Goal: Information Seeking & Learning: Learn about a topic

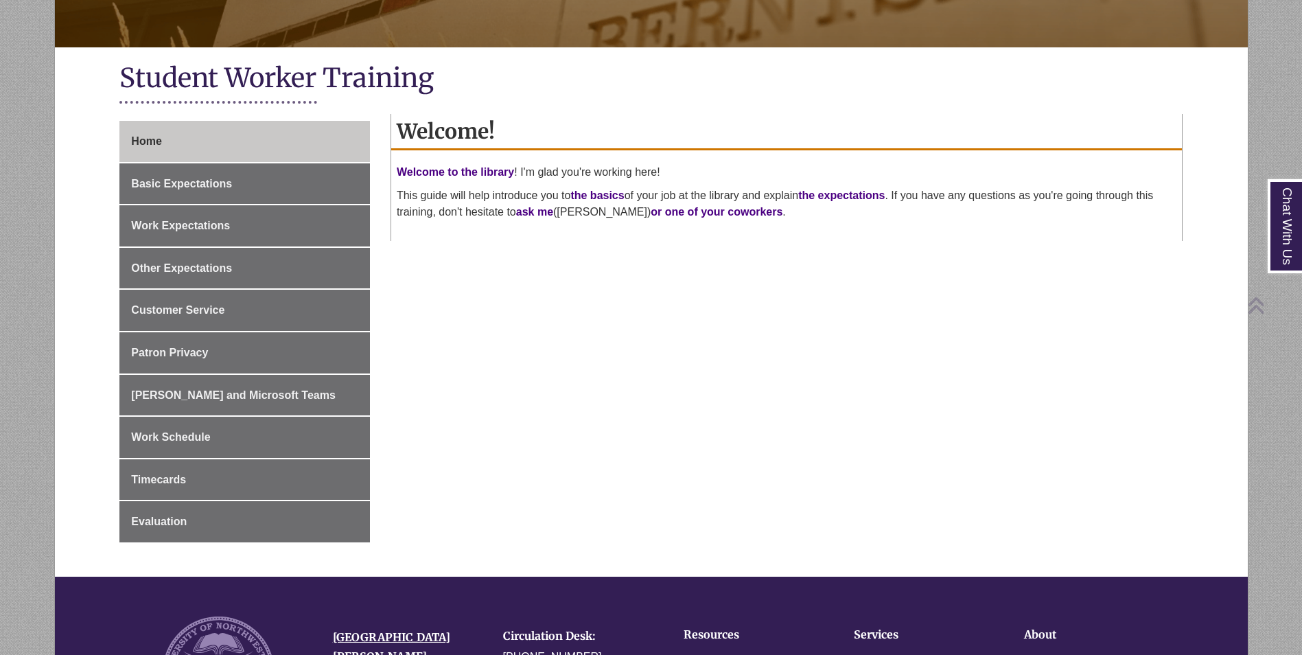
scroll to position [275, 0]
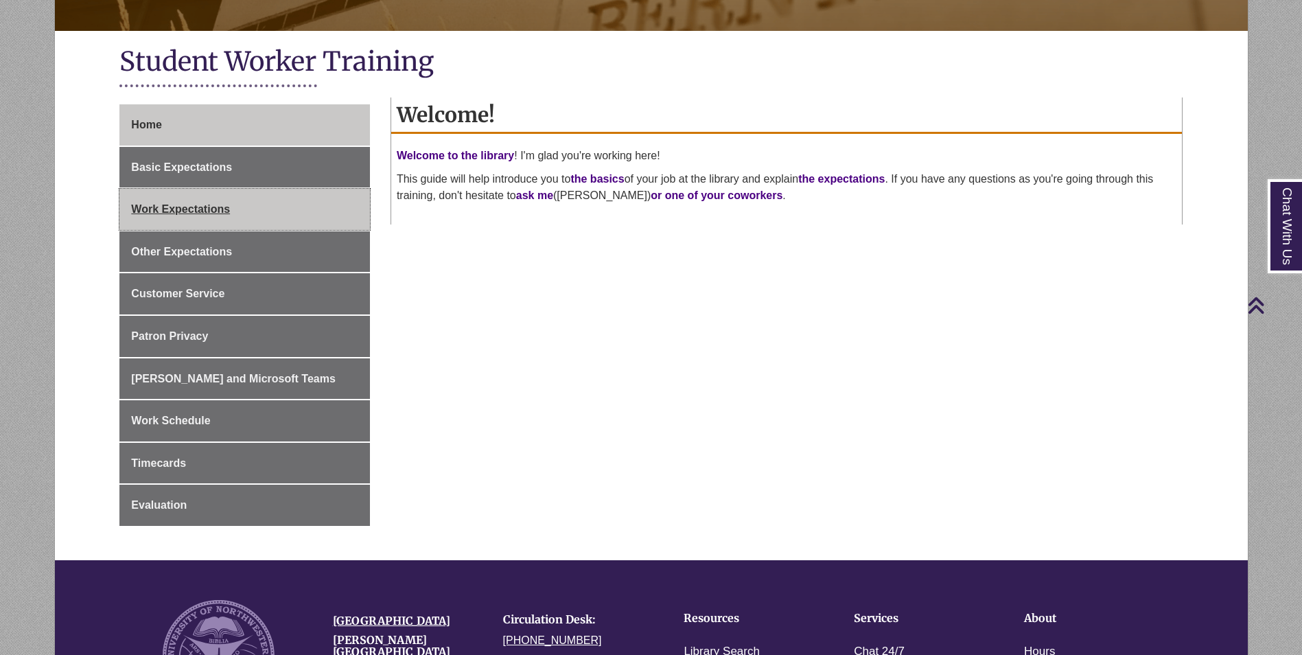
click at [275, 189] on link "Work Expectations" at bounding box center [244, 209] width 251 height 41
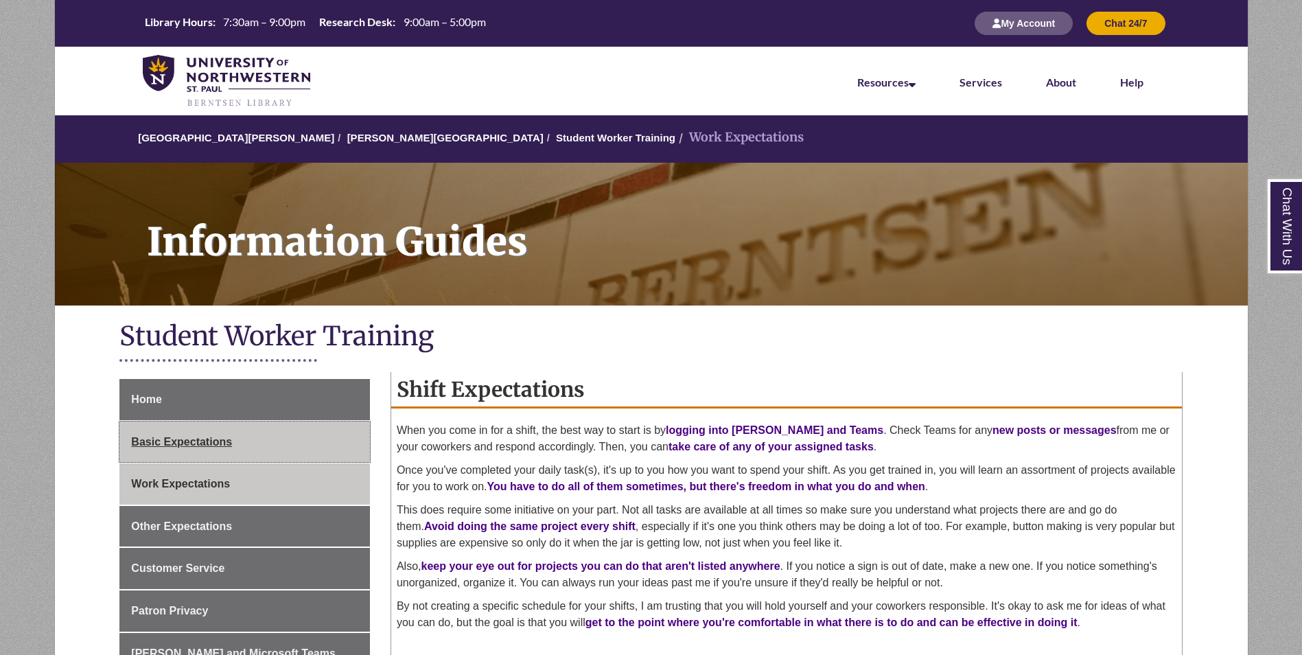
click at [308, 446] on link "Basic Expectations" at bounding box center [244, 441] width 251 height 41
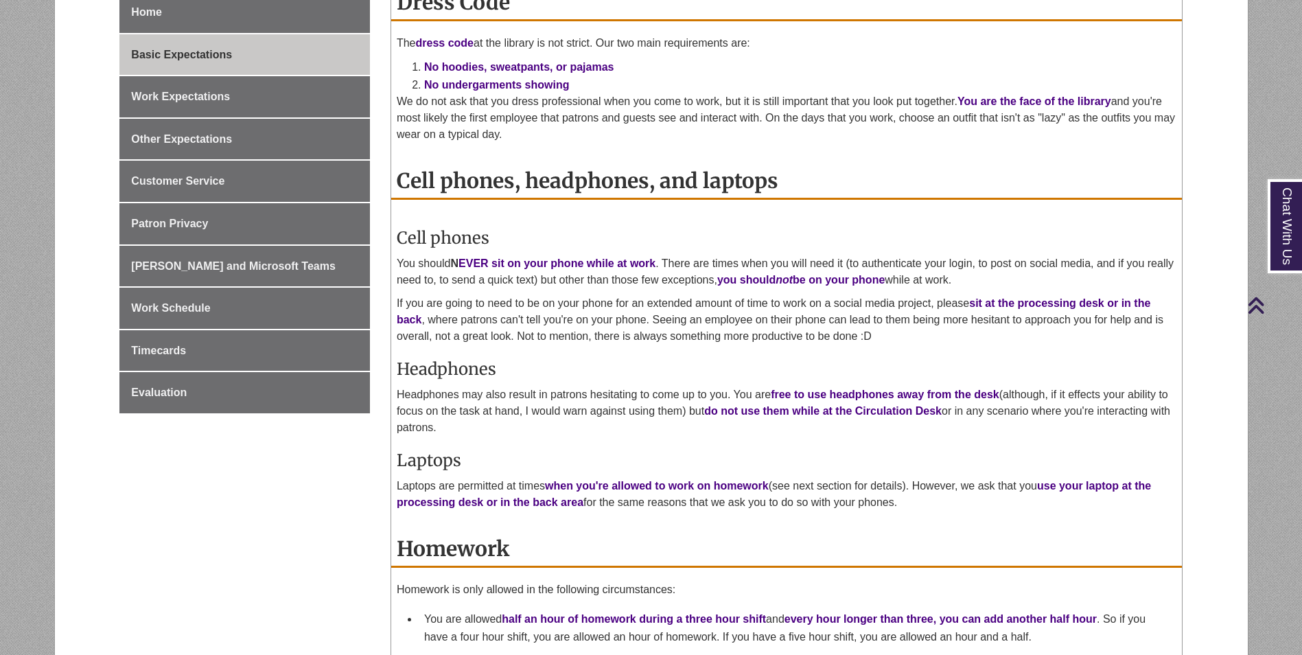
scroll to position [412, 0]
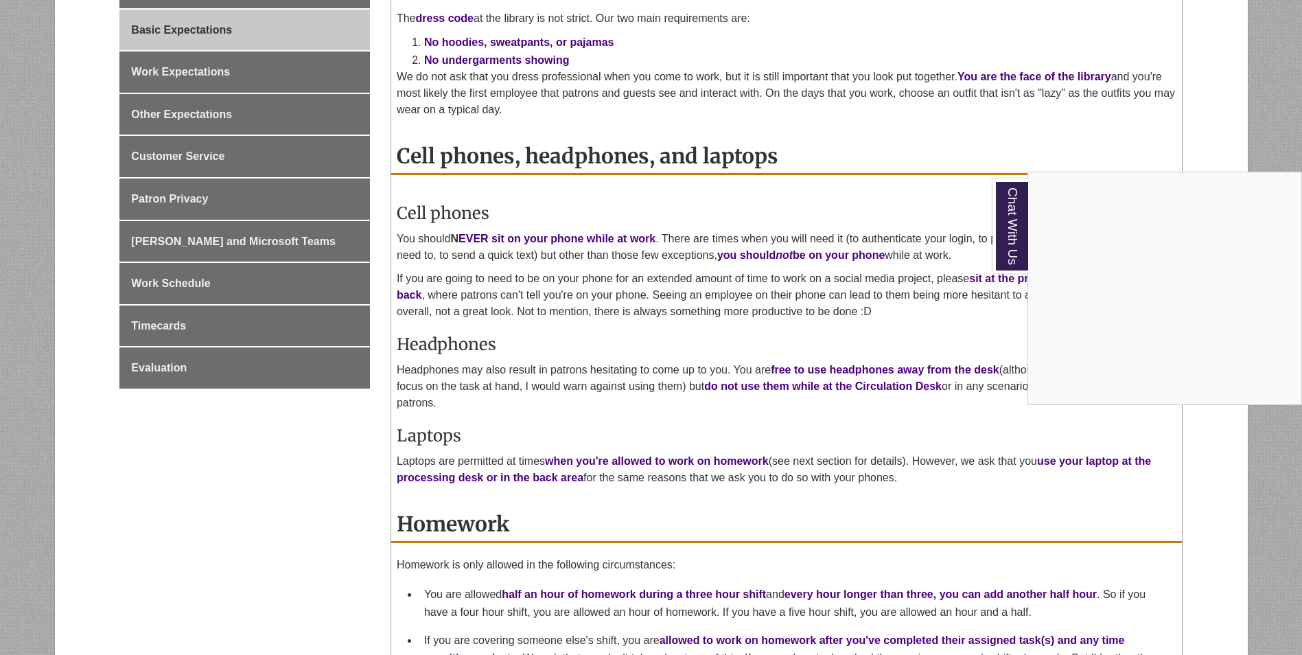
click at [572, 325] on div "Chat With Us" at bounding box center [651, 327] width 1302 height 655
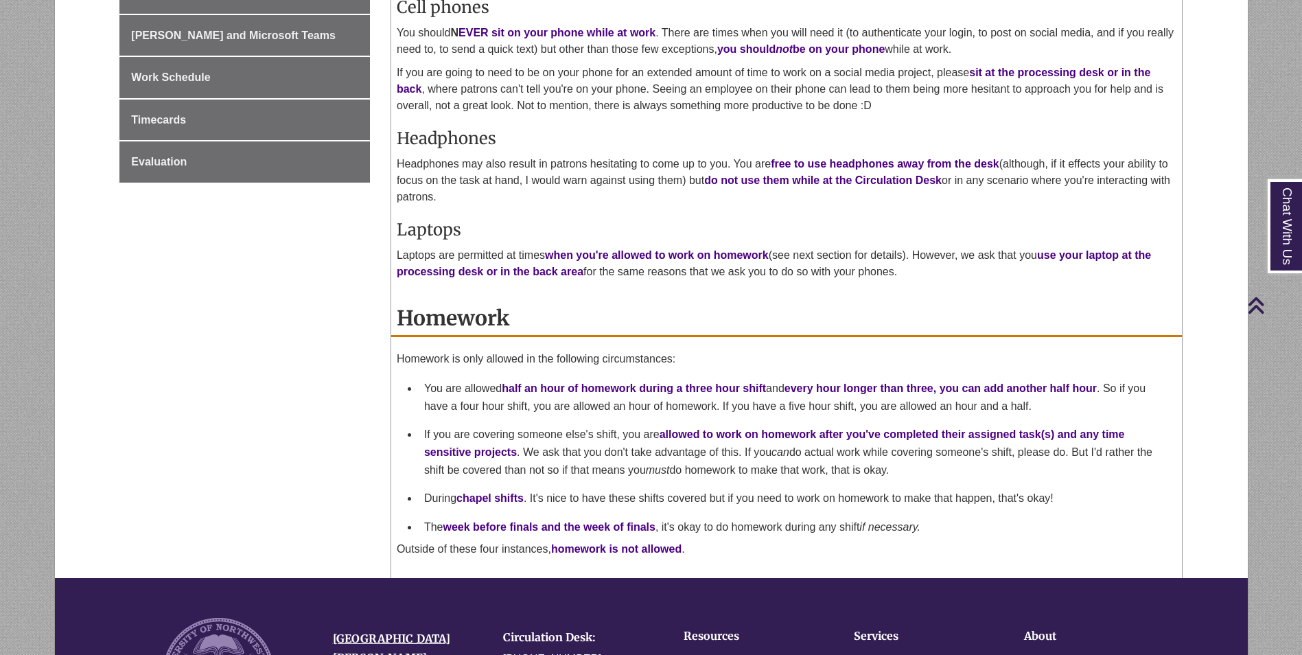
scroll to position [343, 0]
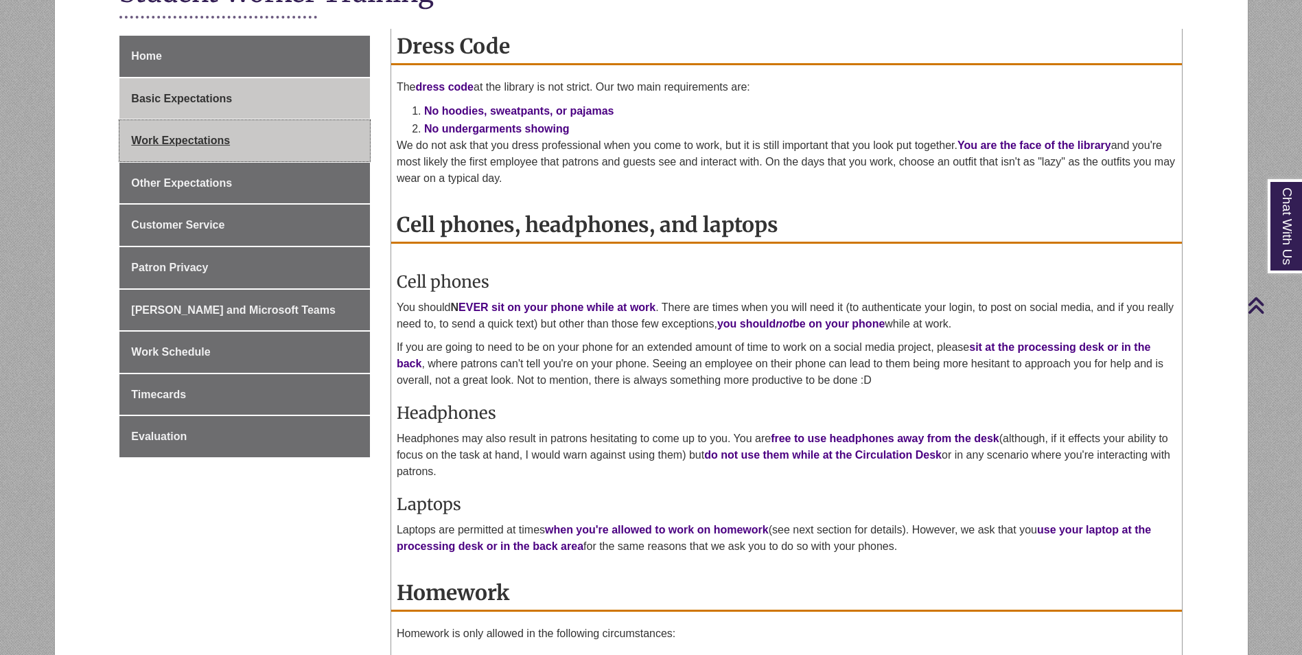
click at [213, 141] on span "Work Expectations" at bounding box center [180, 141] width 99 height 12
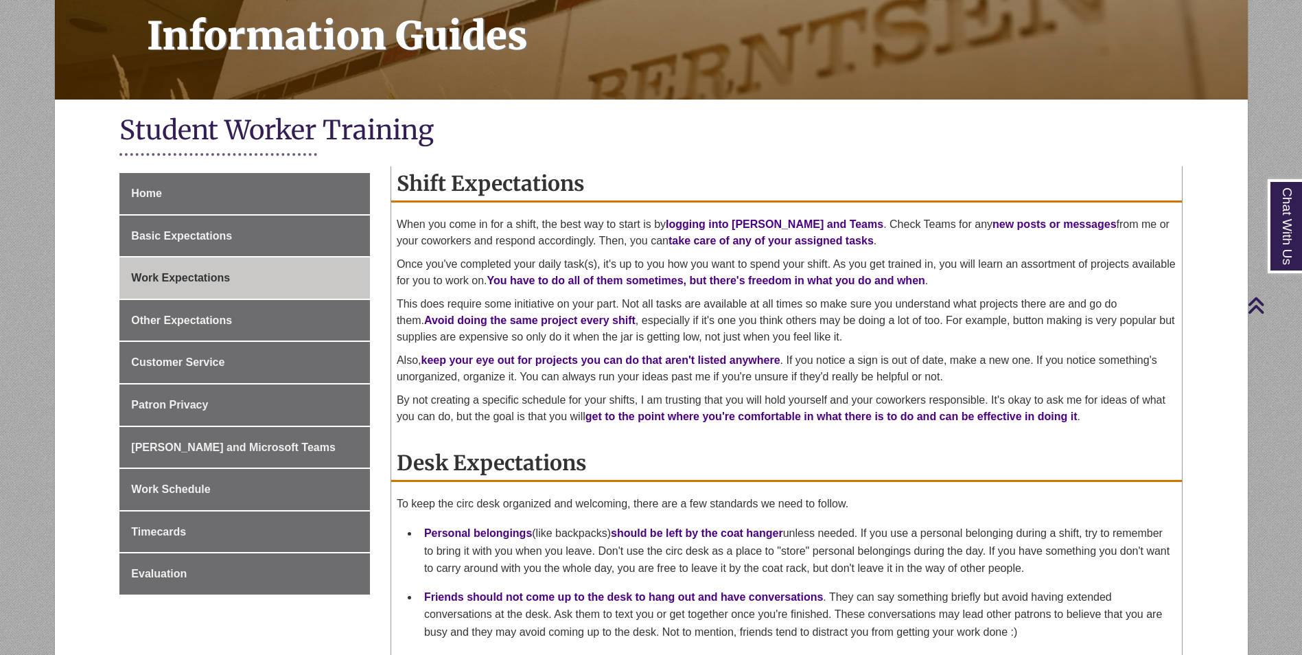
scroll to position [275, 0]
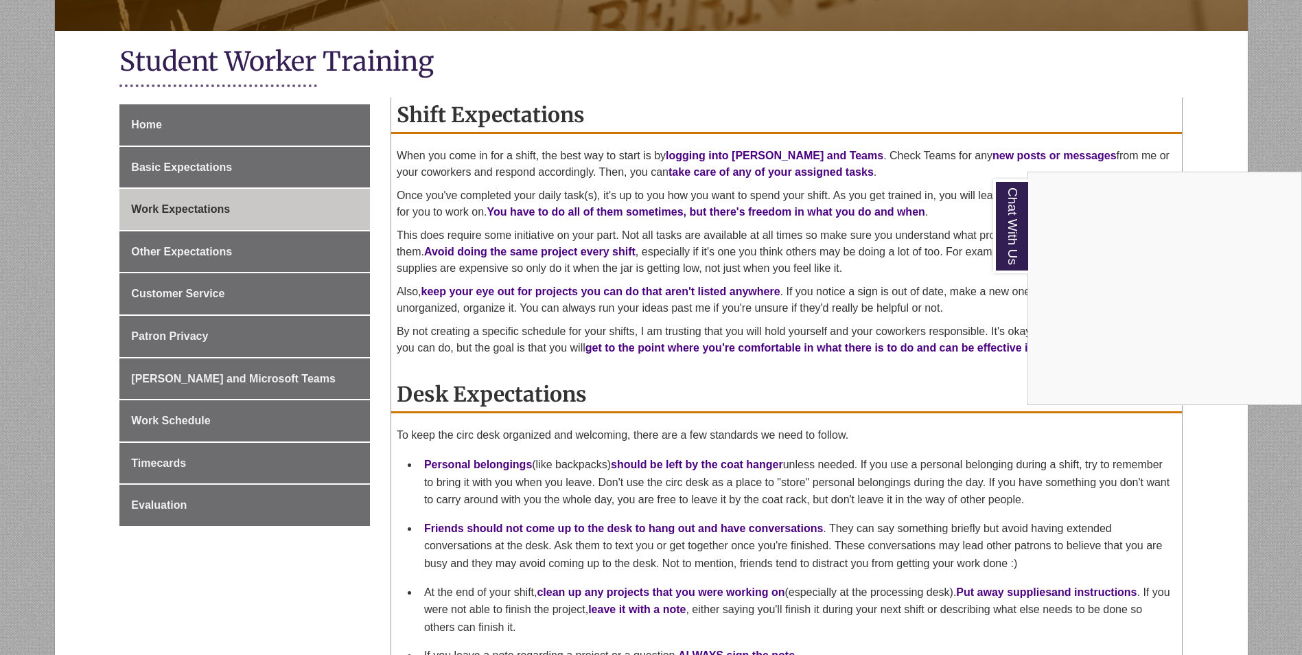
click at [685, 220] on div "Chat With Us" at bounding box center [651, 327] width 1302 height 655
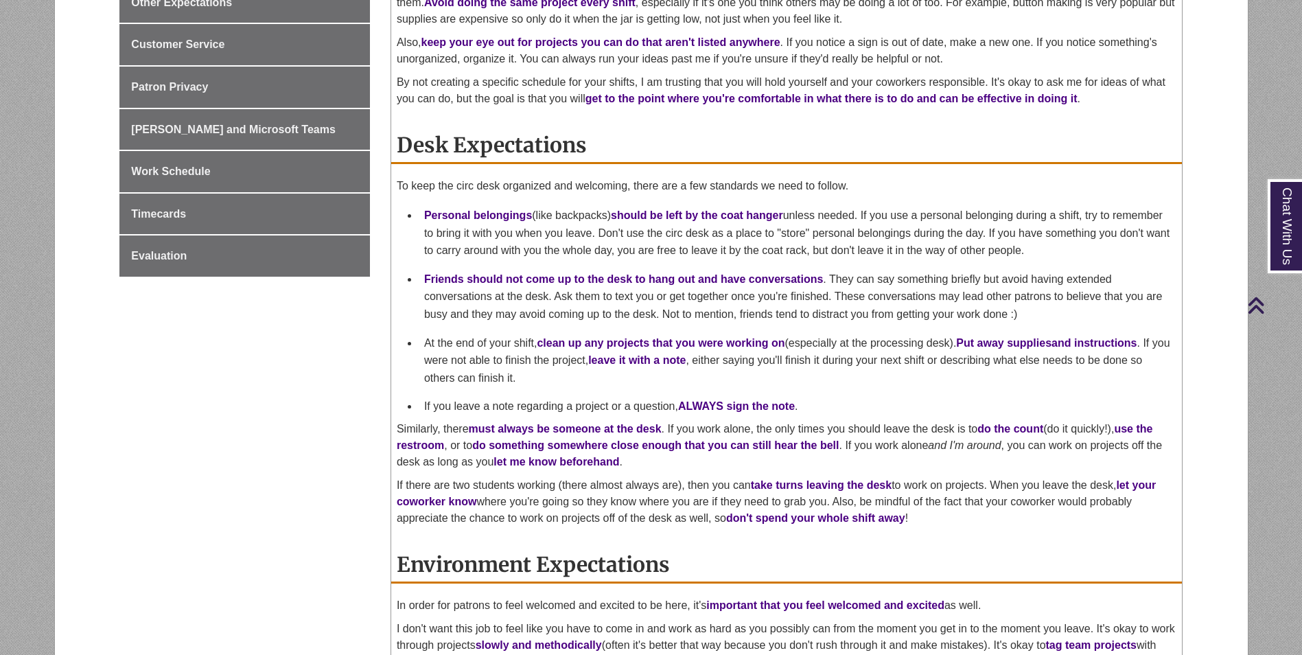
scroll to position [343, 0]
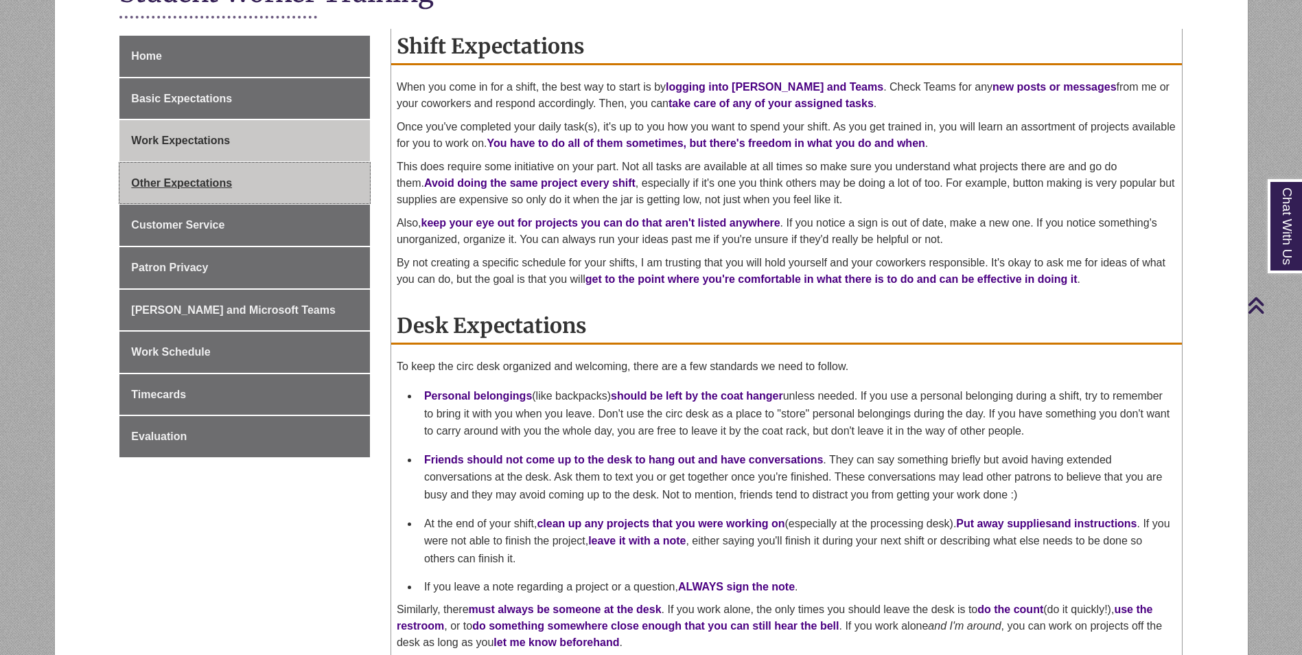
click at [259, 189] on link "Other Expectations" at bounding box center [244, 183] width 251 height 41
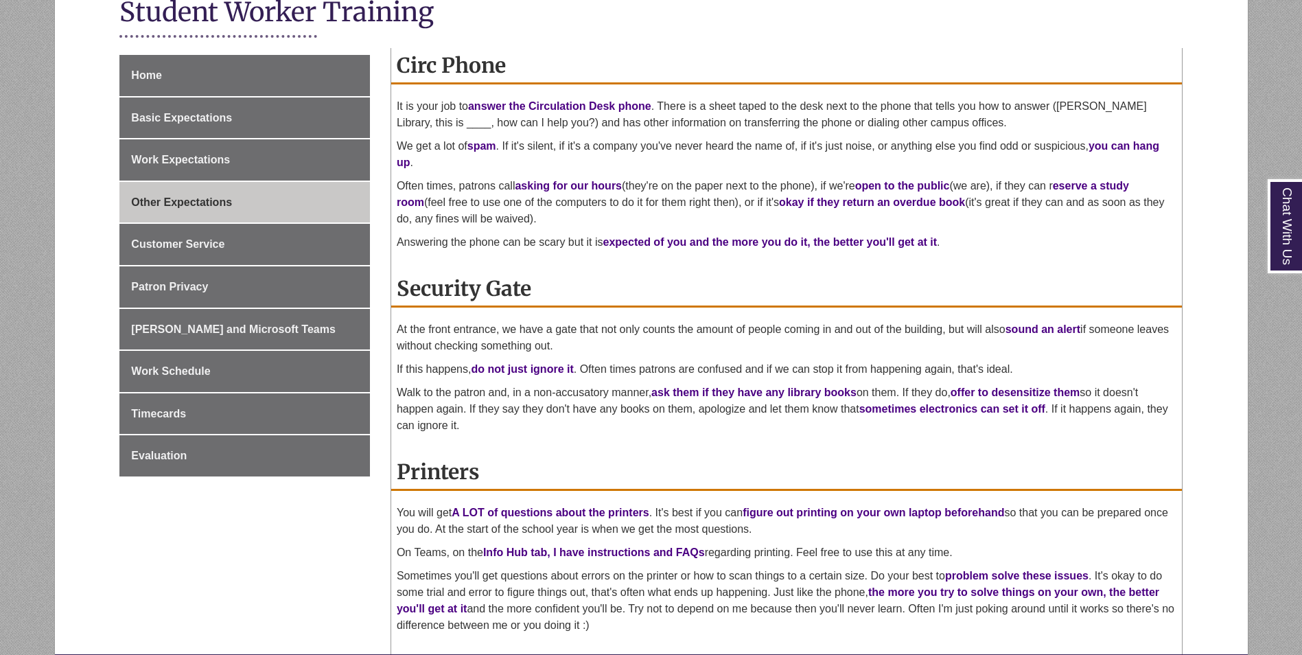
scroll to position [343, 0]
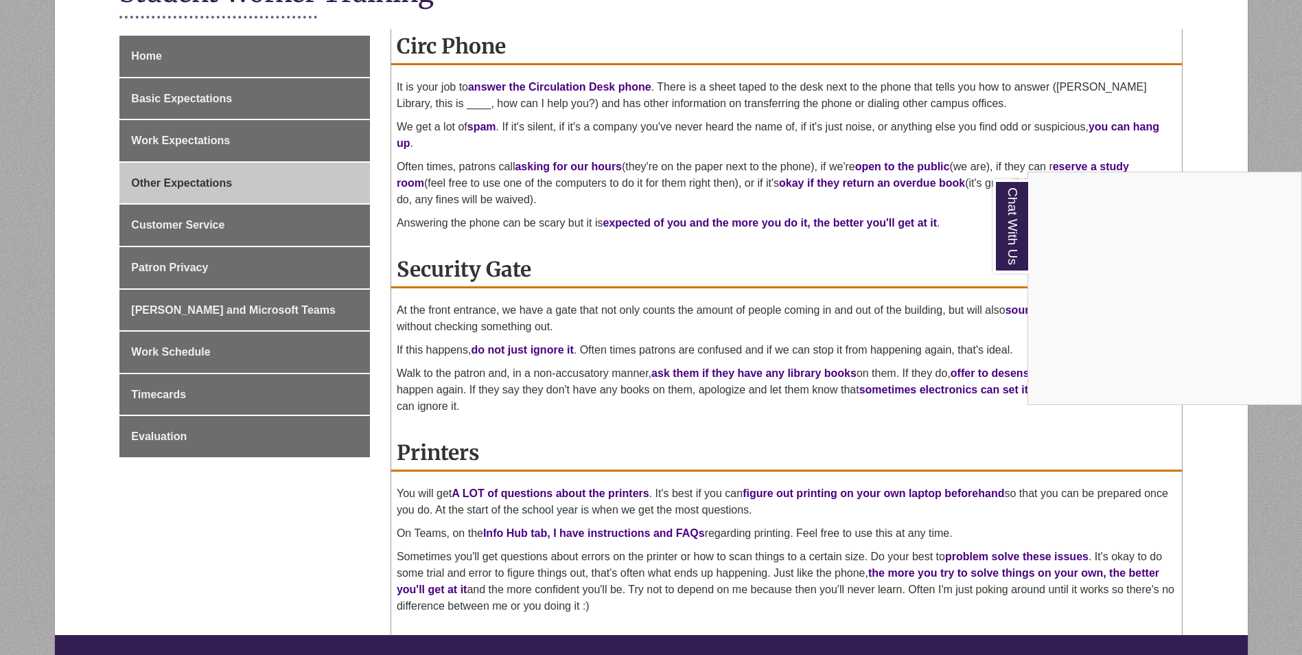
click at [755, 247] on div "Chat With Us" at bounding box center [651, 327] width 1302 height 655
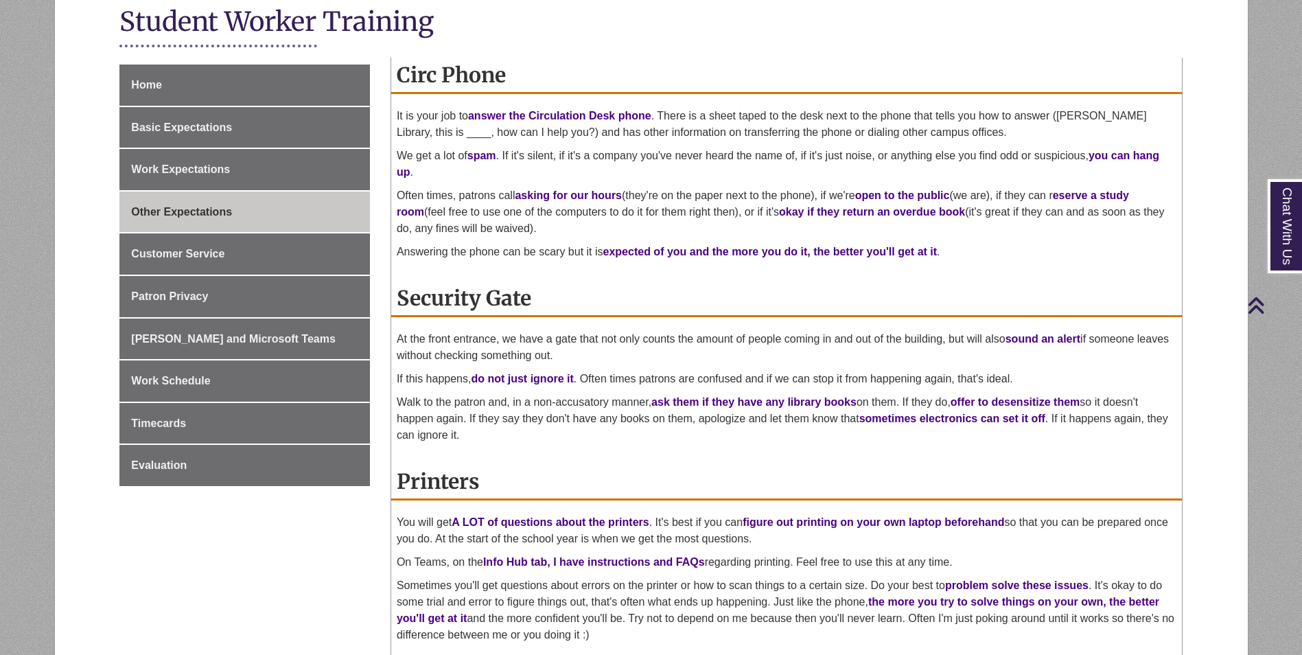
scroll to position [275, 0]
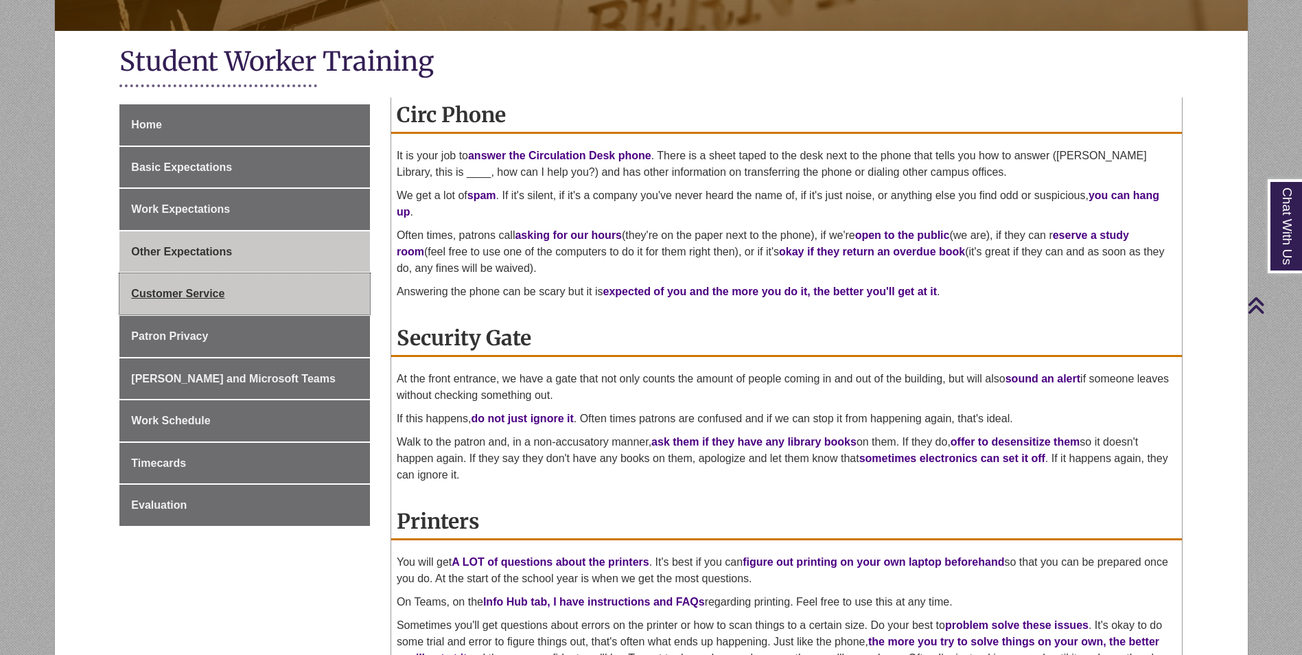
click at [215, 293] on span "Customer Service" at bounding box center [177, 294] width 93 height 12
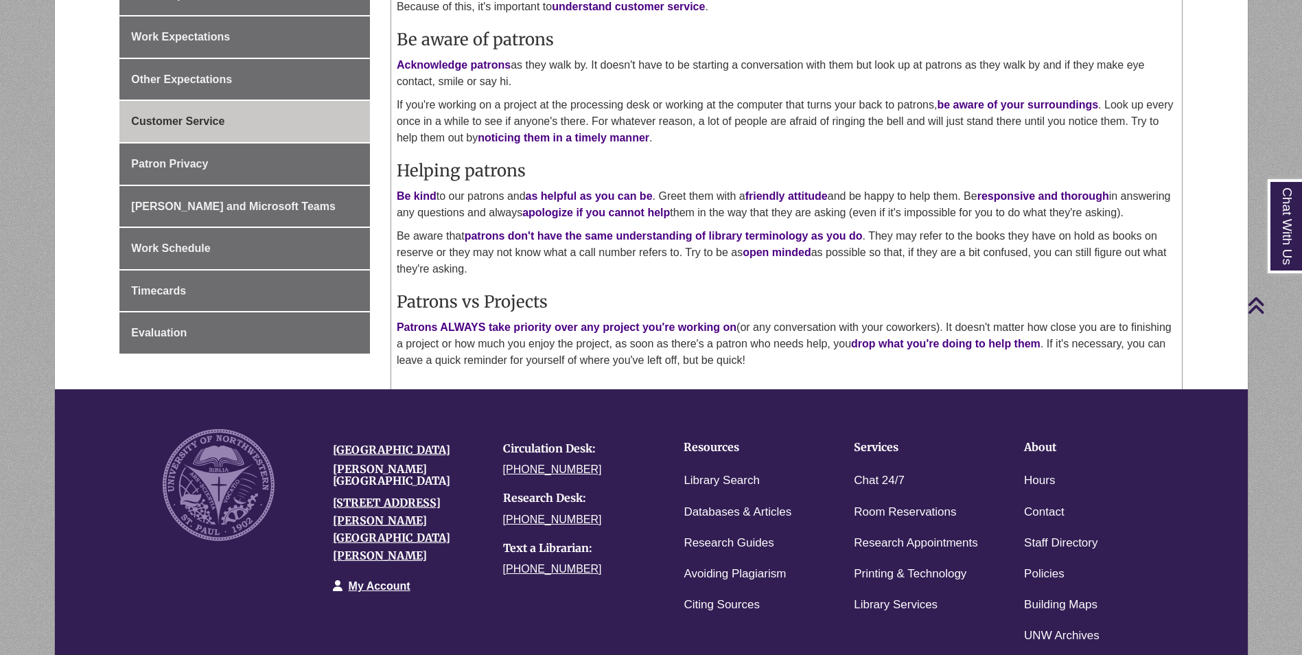
scroll to position [481, 0]
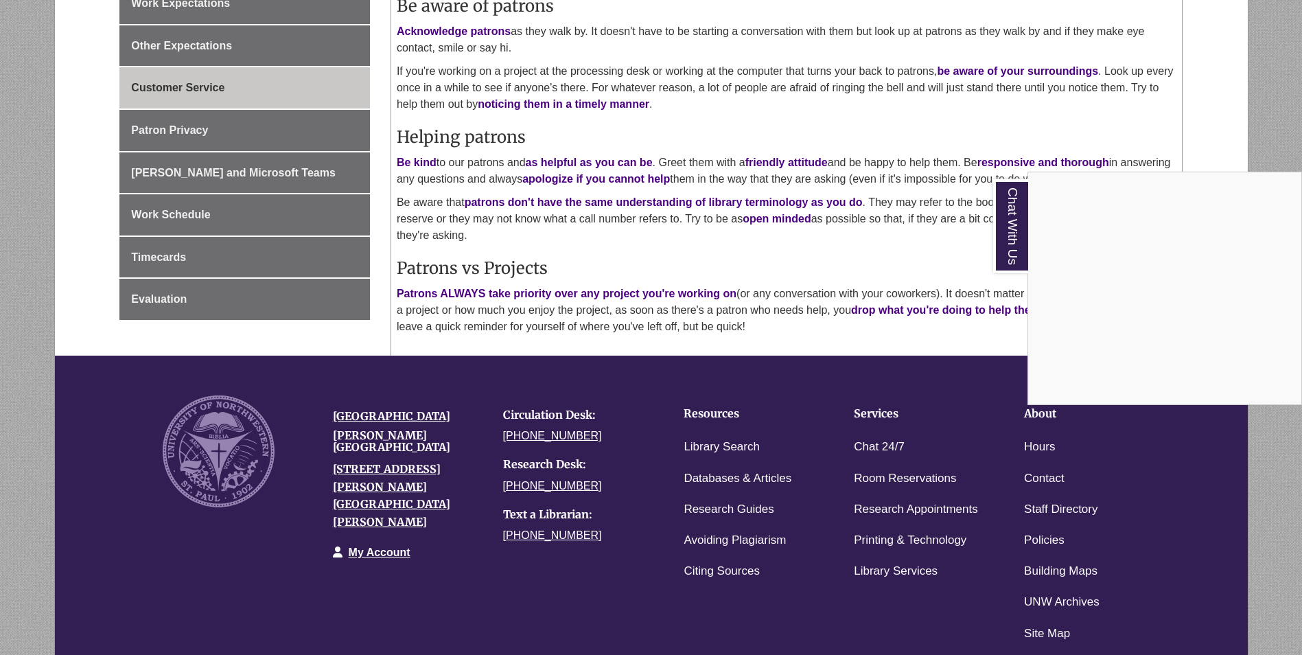
click at [612, 285] on div "Chat With Us" at bounding box center [651, 327] width 1302 height 655
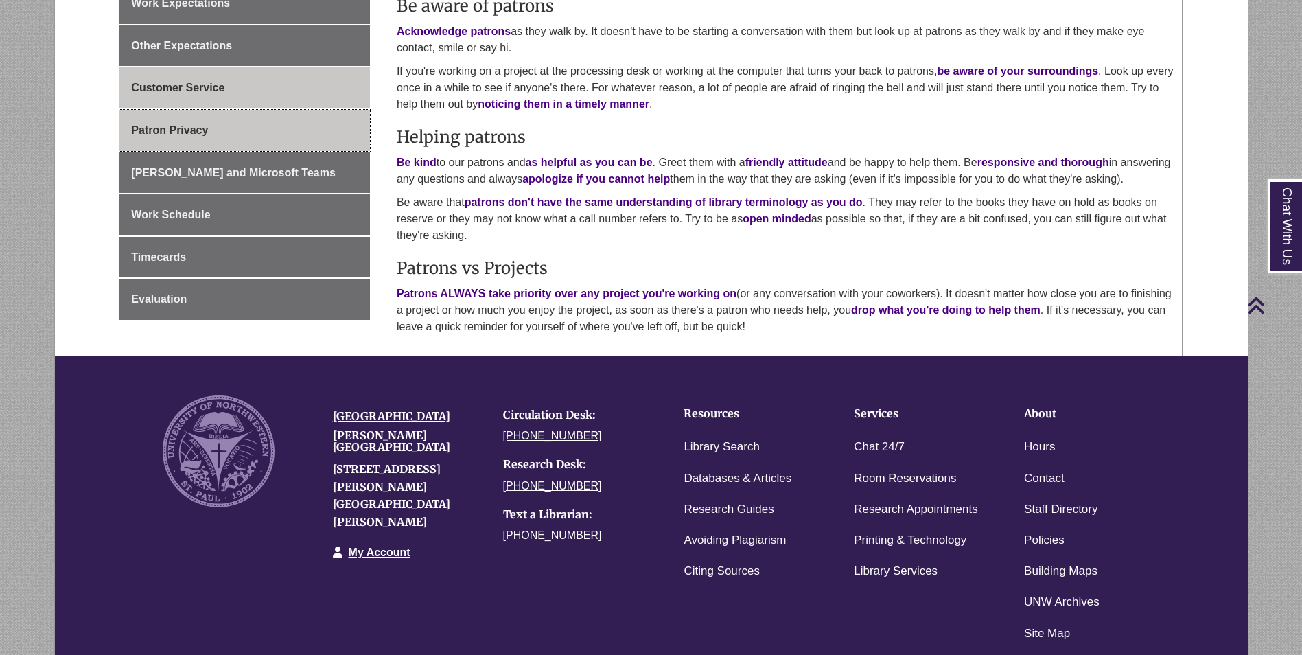
click at [218, 122] on link "Patron Privacy" at bounding box center [244, 130] width 251 height 41
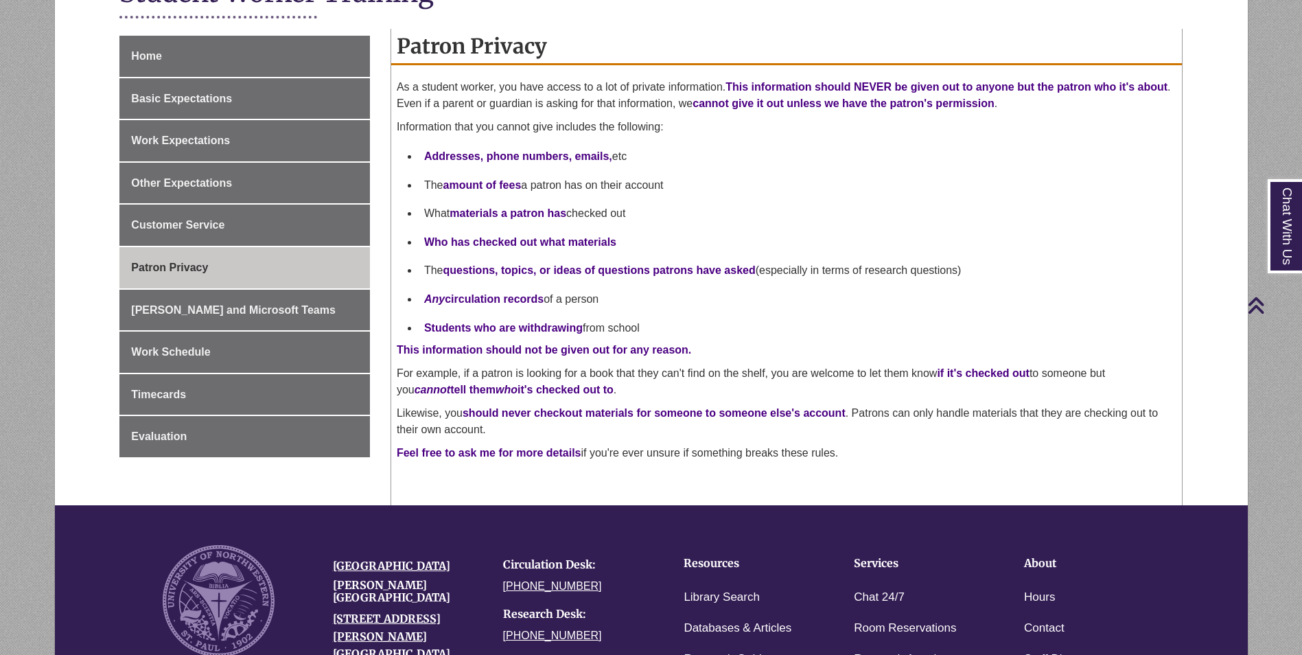
scroll to position [412, 0]
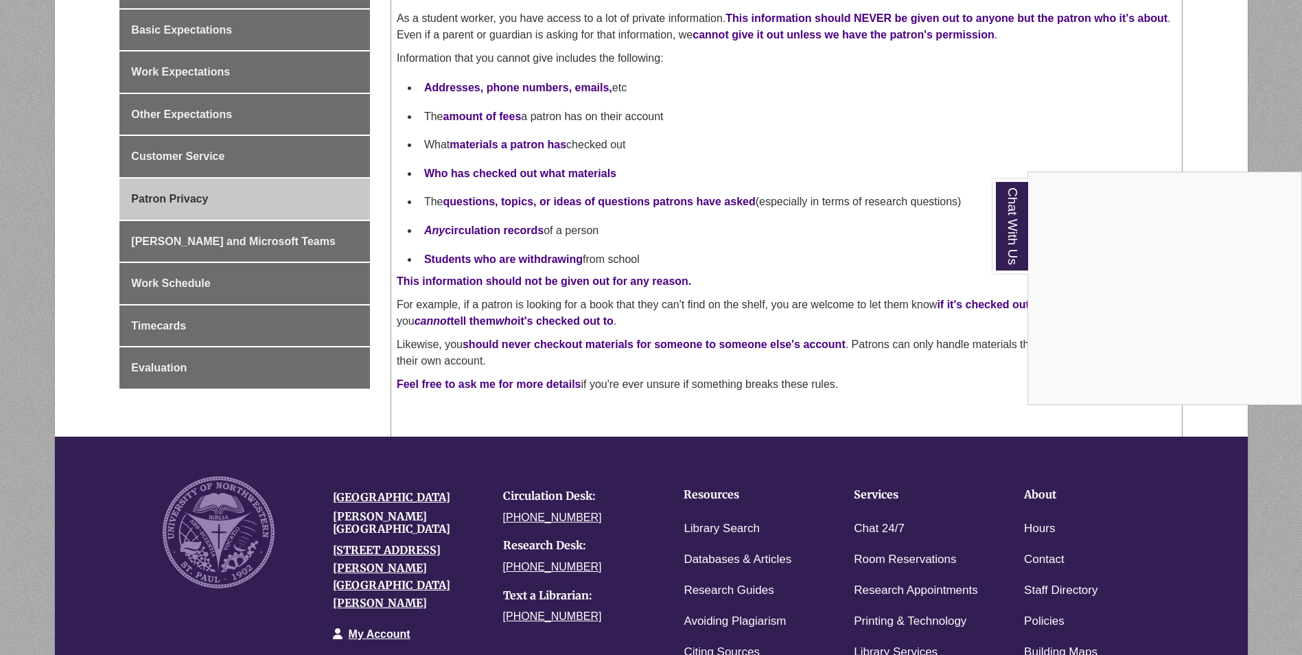
click at [755, 198] on div "Chat With Us" at bounding box center [651, 327] width 1302 height 655
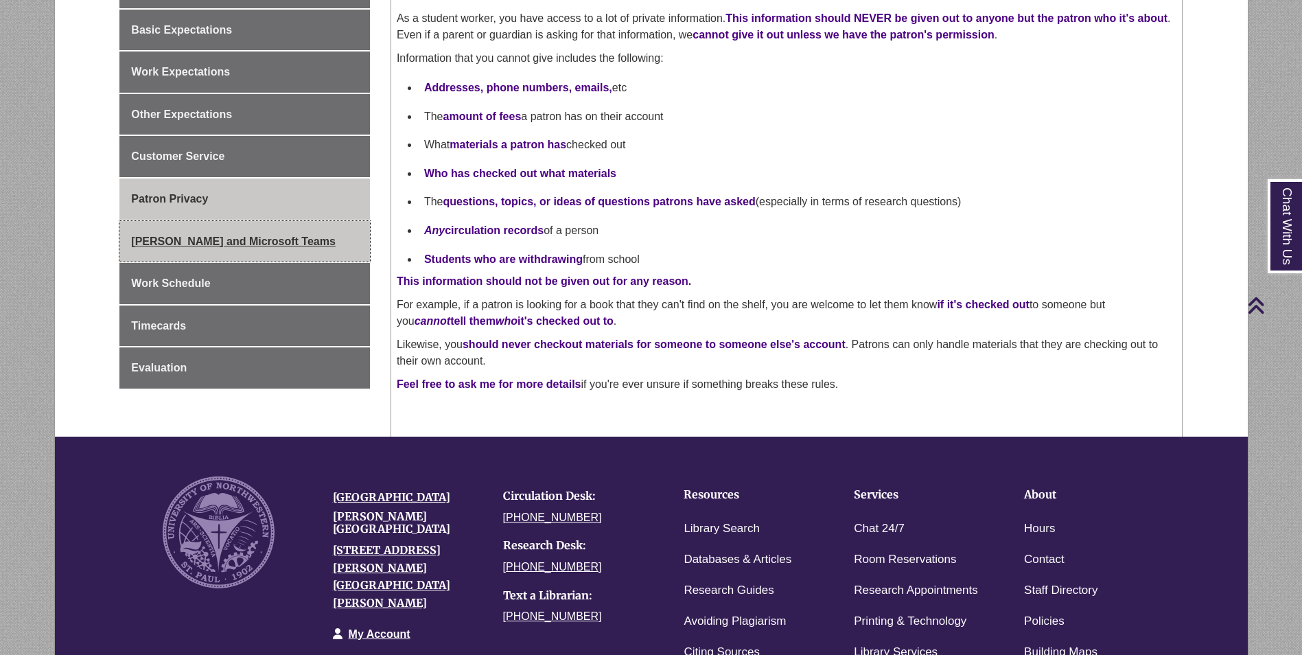
click at [171, 246] on span "[PERSON_NAME] and Microsoft Teams" at bounding box center [233, 241] width 205 height 12
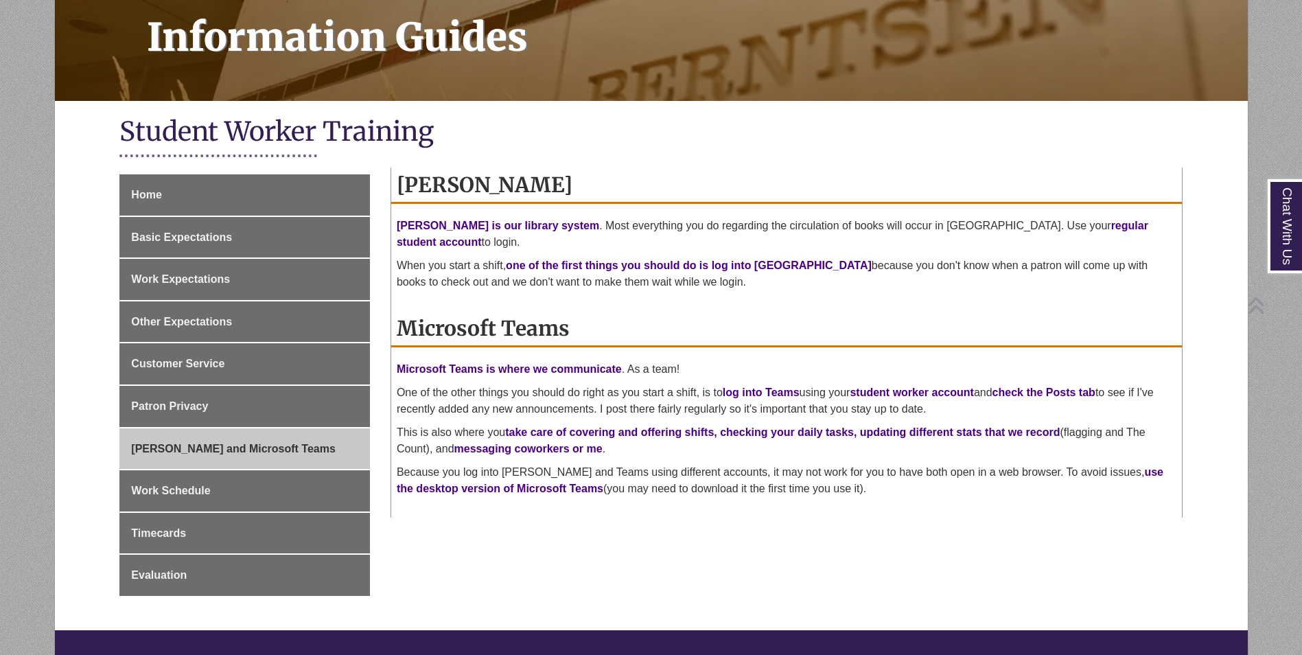
scroll to position [206, 0]
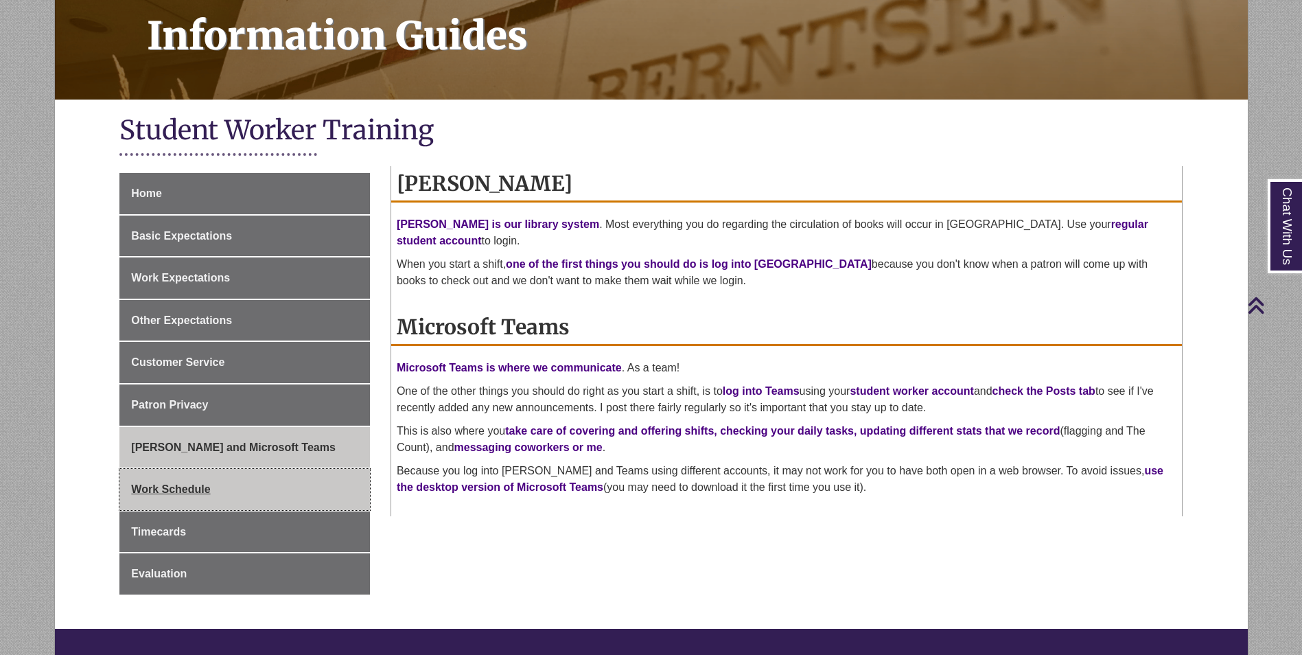
click at [281, 494] on link "Work Schedule" at bounding box center [244, 489] width 251 height 41
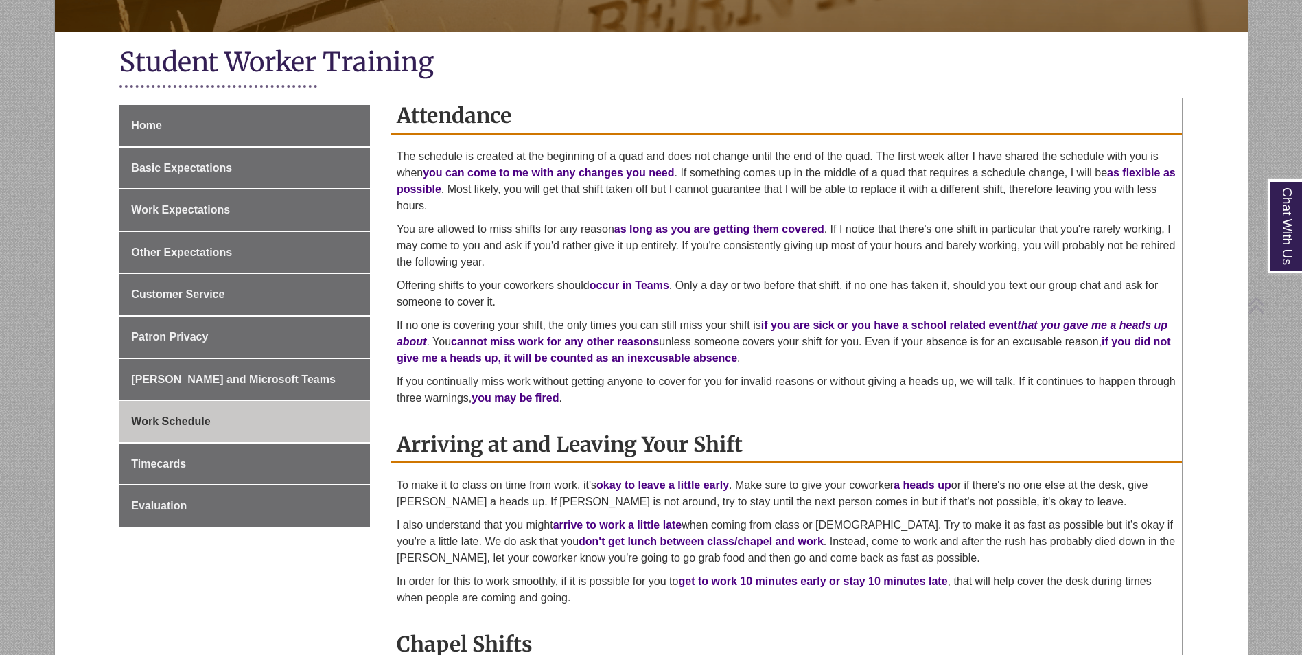
scroll to position [275, 0]
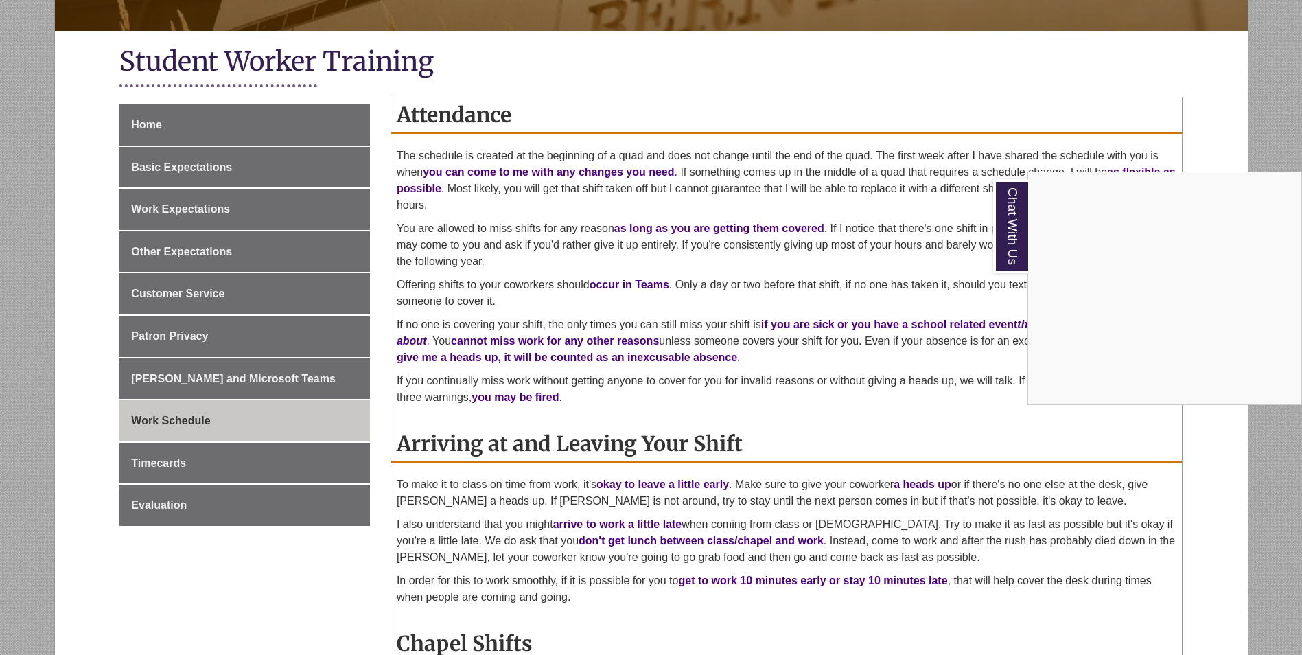
click at [774, 269] on div "Chat With Us" at bounding box center [651, 327] width 1302 height 655
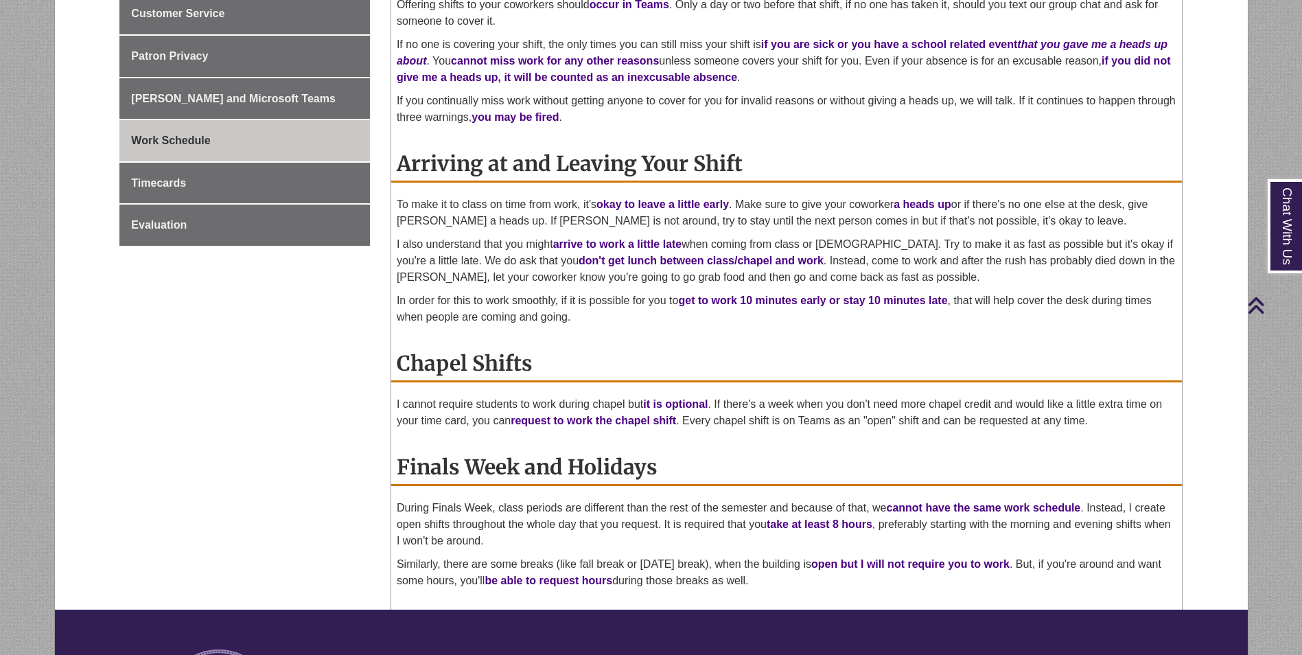
scroll to position [549, 0]
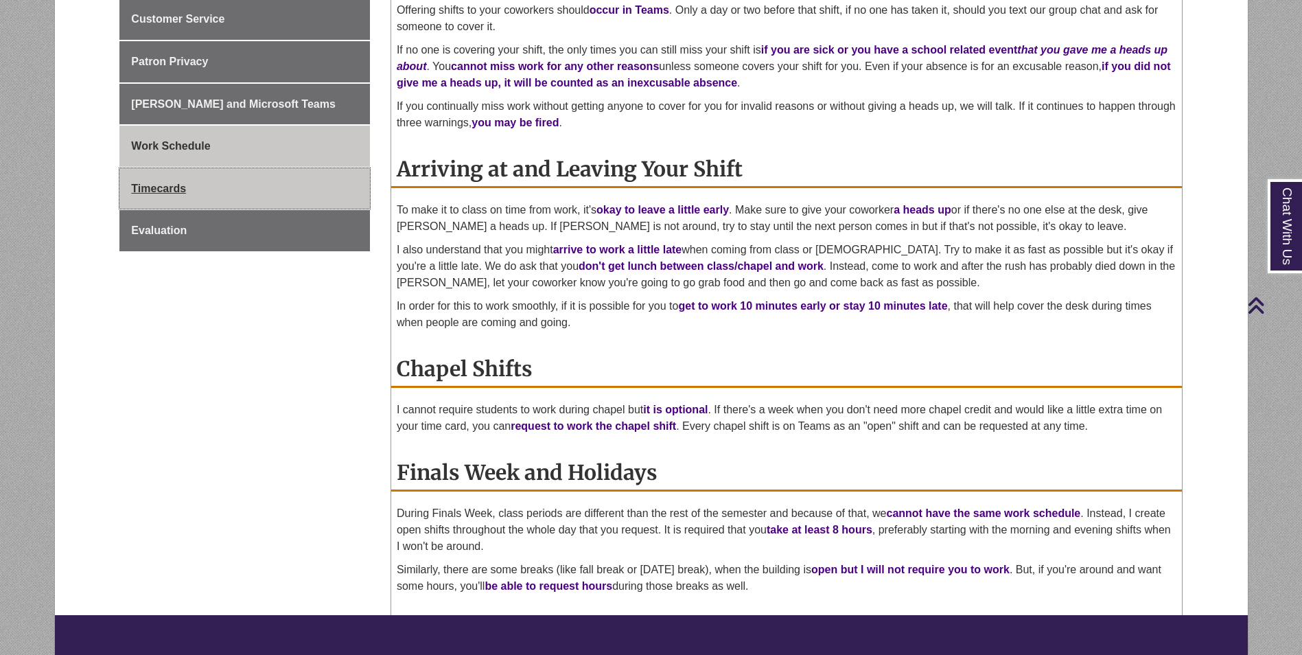
click at [197, 194] on link "Timecards" at bounding box center [244, 188] width 251 height 41
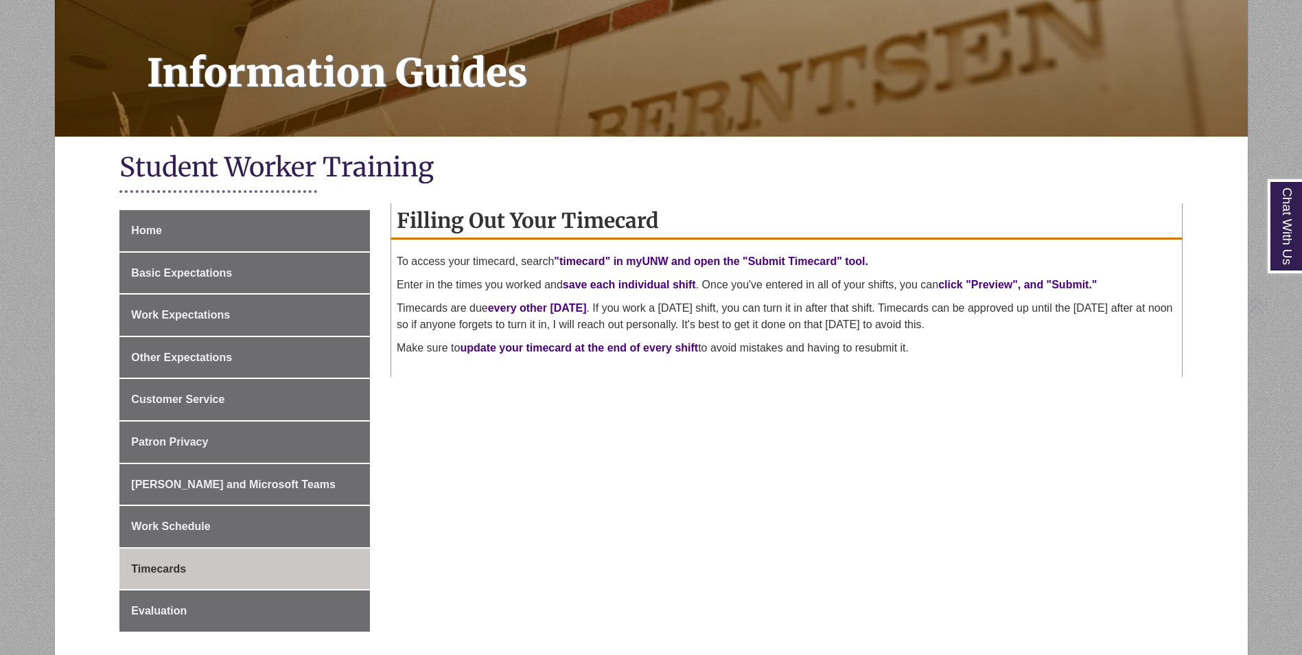
scroll to position [206, 0]
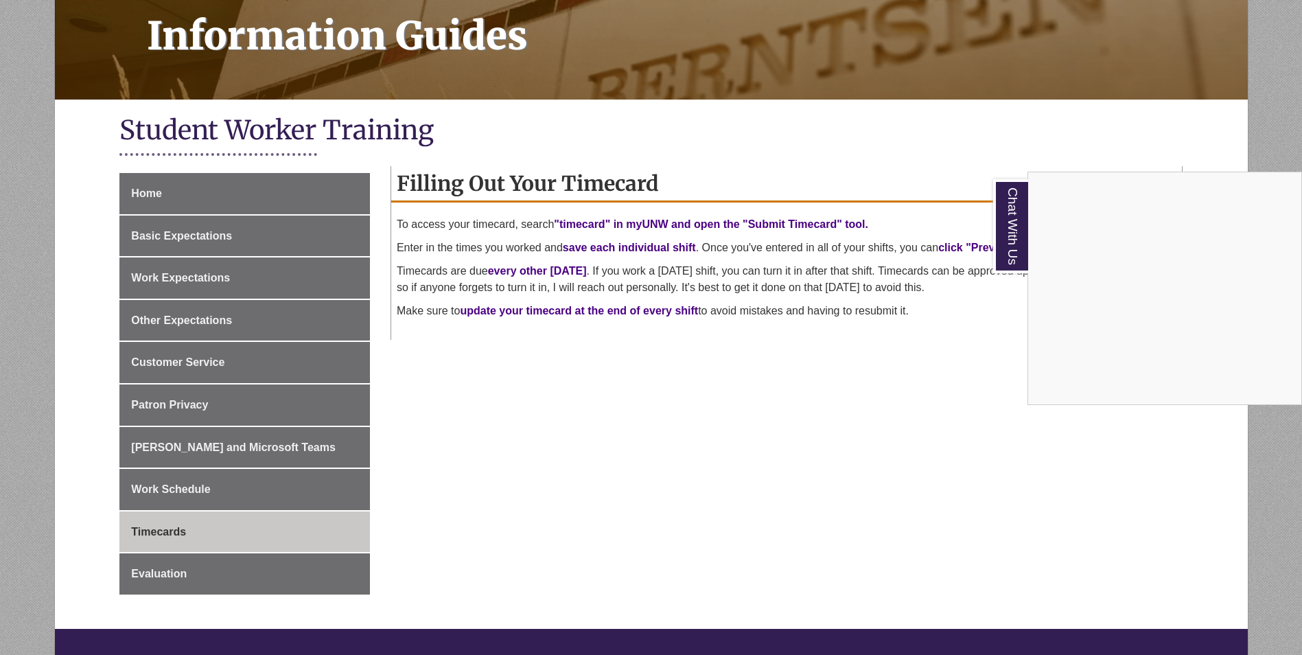
click at [266, 570] on div "Chat With Us" at bounding box center [651, 327] width 1302 height 655
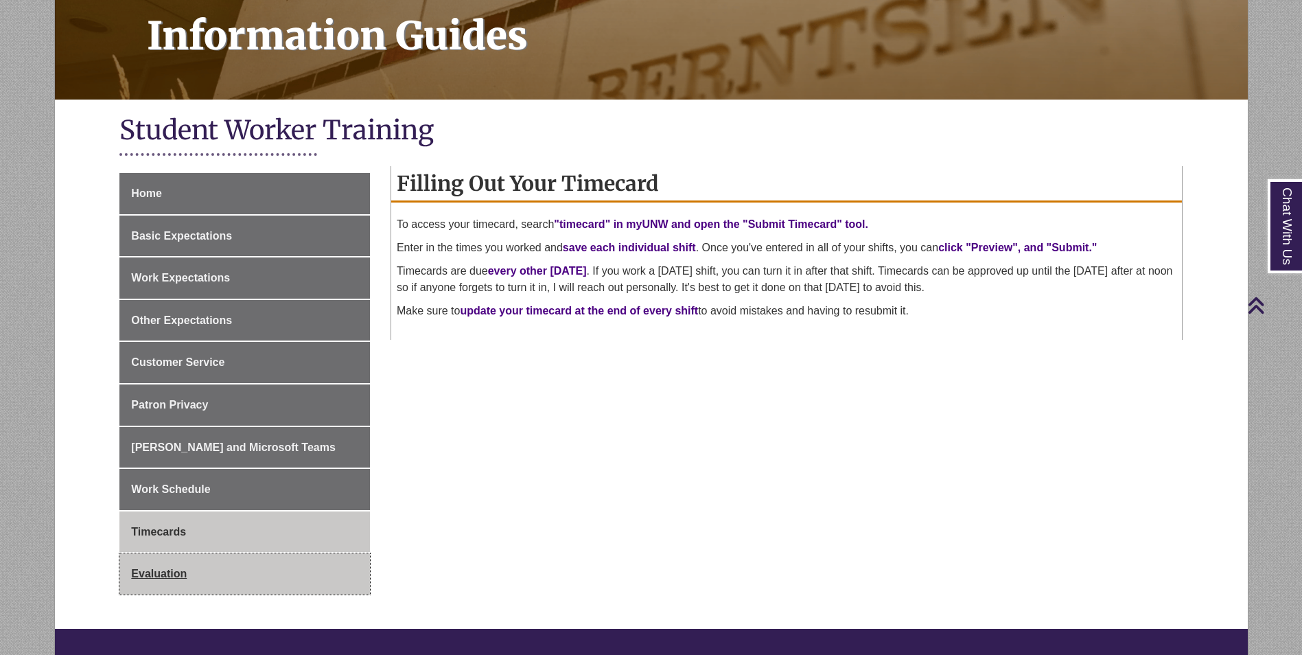
click at [265, 570] on link "Evaluation" at bounding box center [244, 573] width 251 height 41
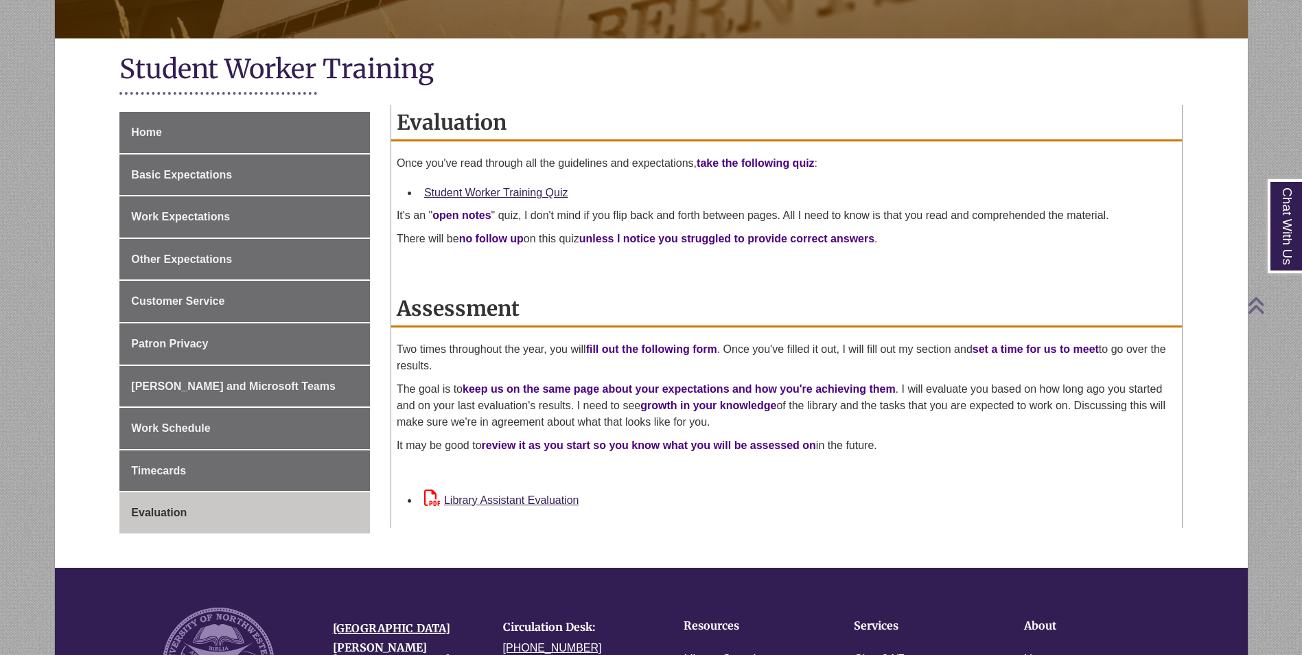
scroll to position [275, 0]
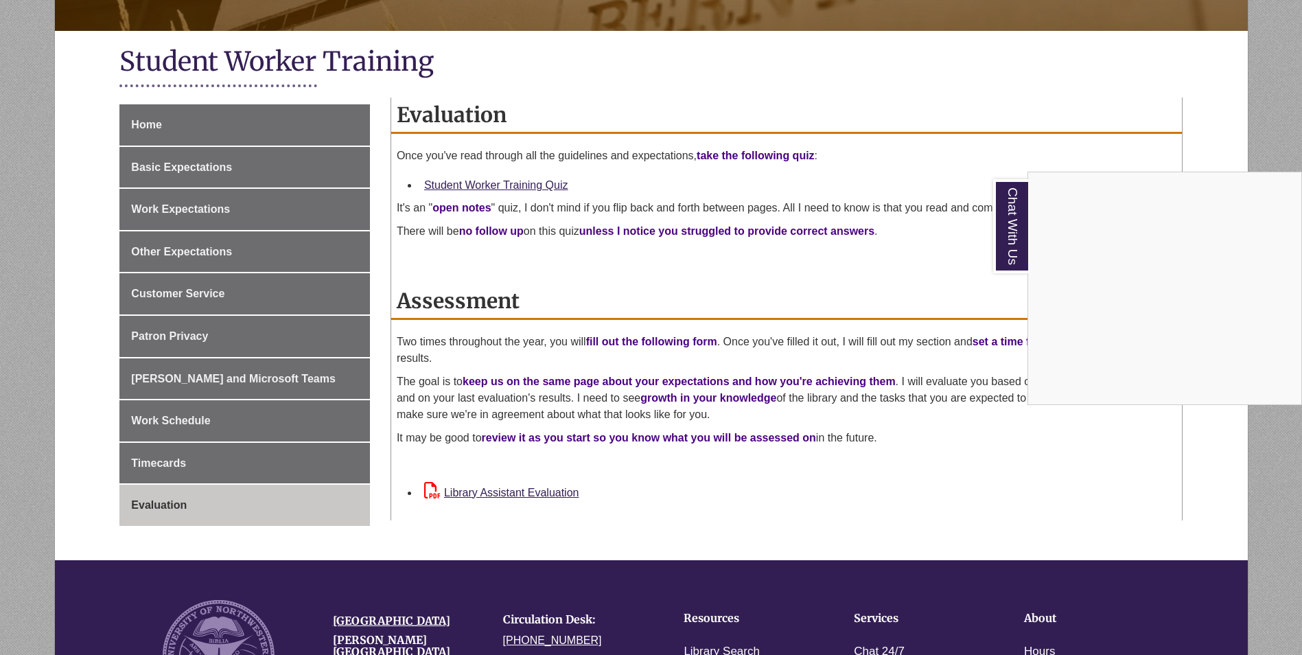
click at [619, 281] on div "Chat With Us" at bounding box center [651, 327] width 1302 height 655
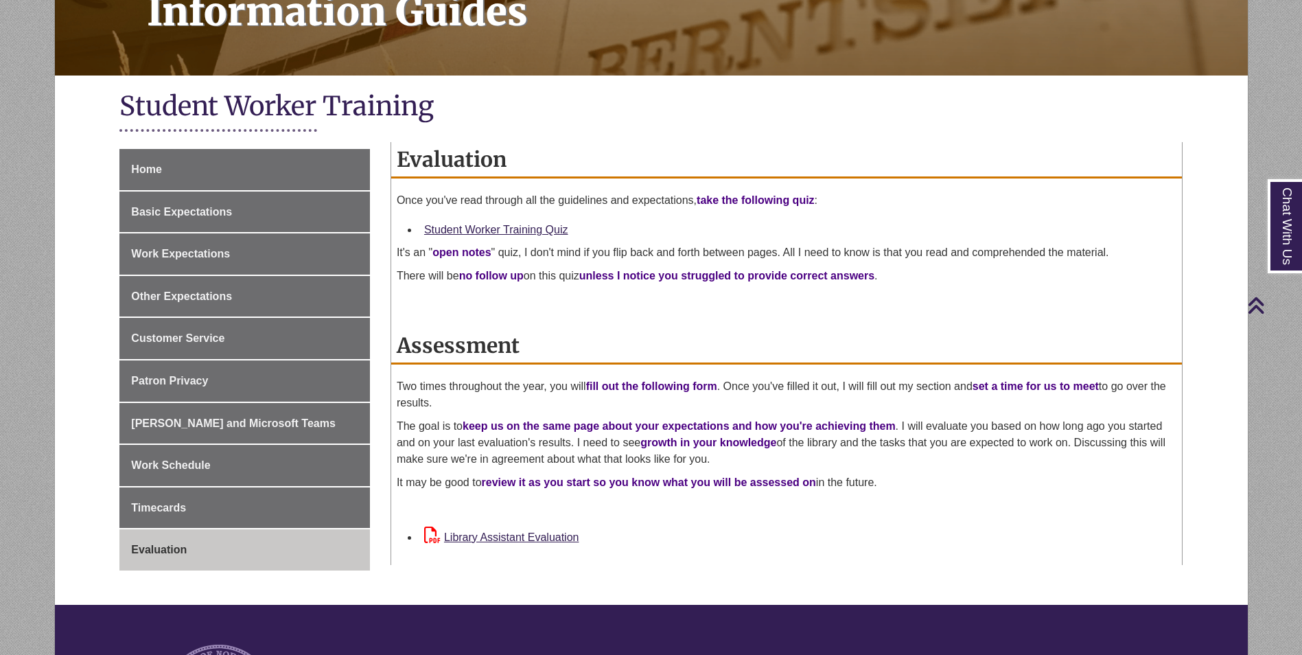
scroll to position [206, 0]
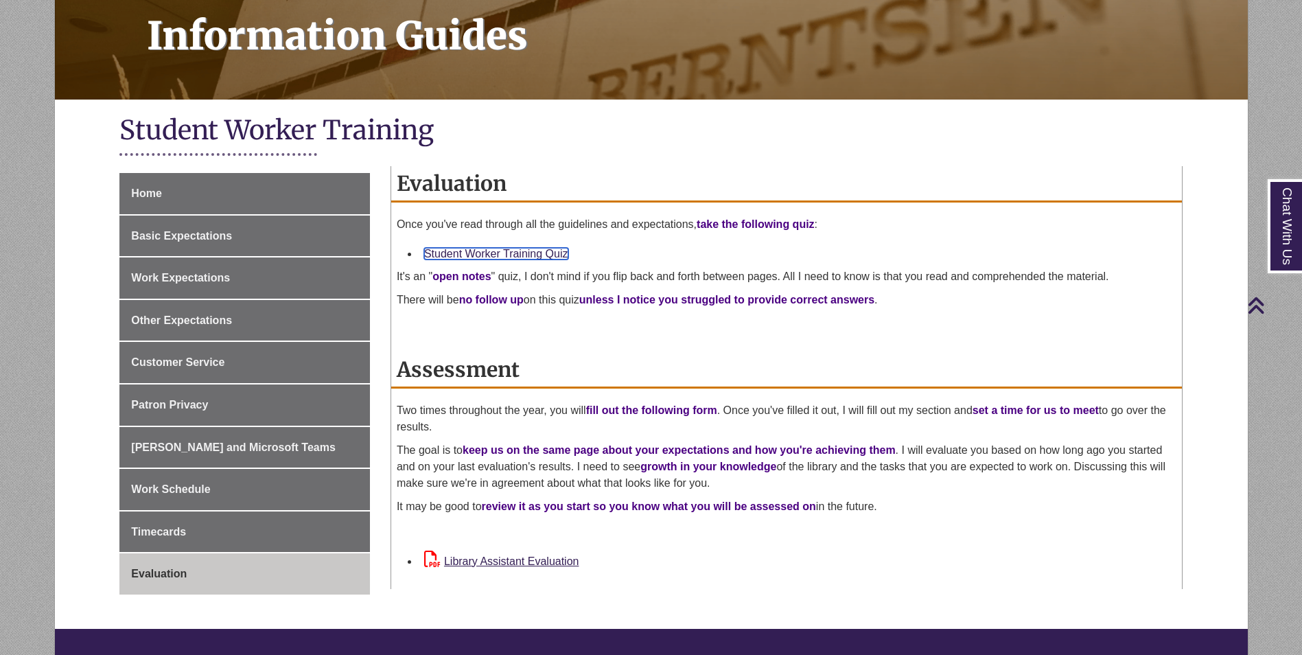
click at [515, 256] on link "Student Worker Training Quiz" at bounding box center [496, 254] width 144 height 12
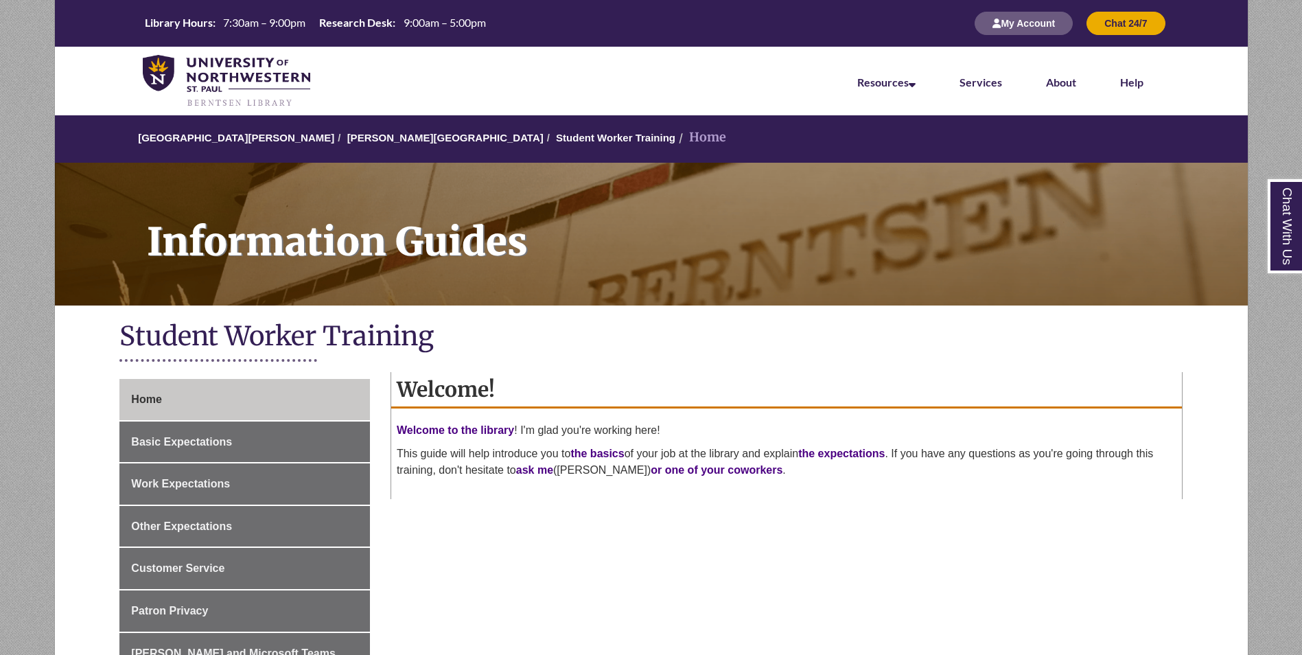
scroll to position [275, 0]
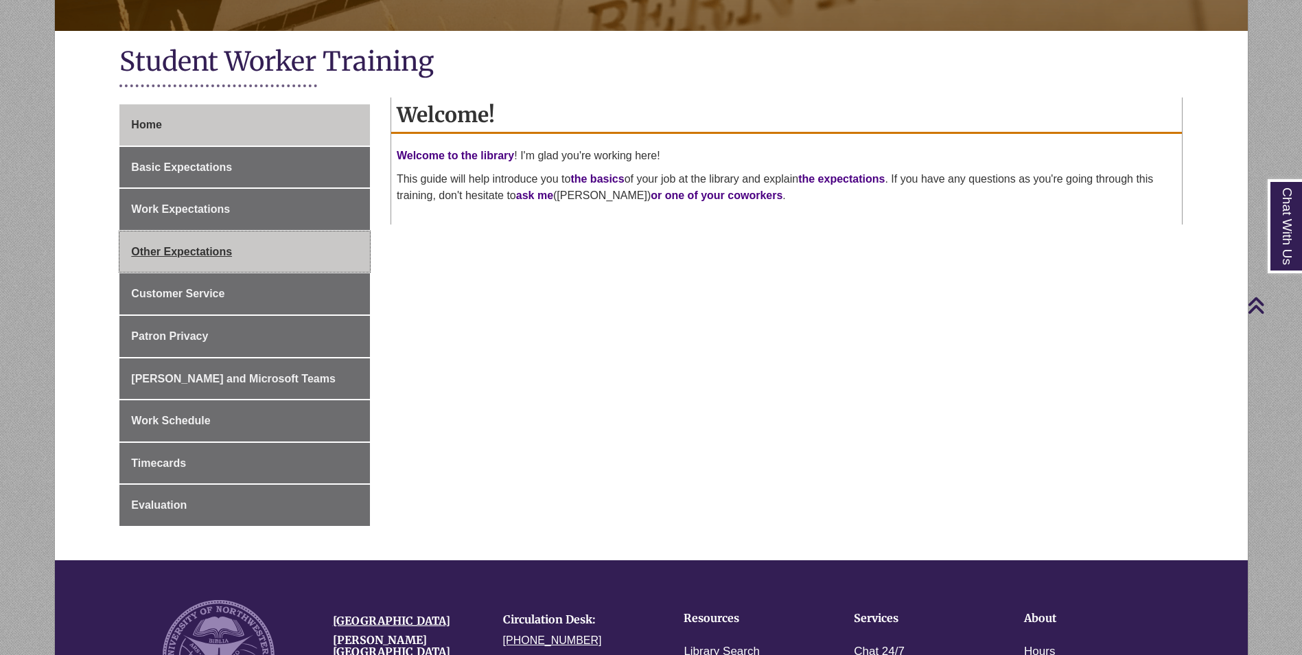
click at [297, 246] on link "Other Expectations" at bounding box center [244, 251] width 251 height 41
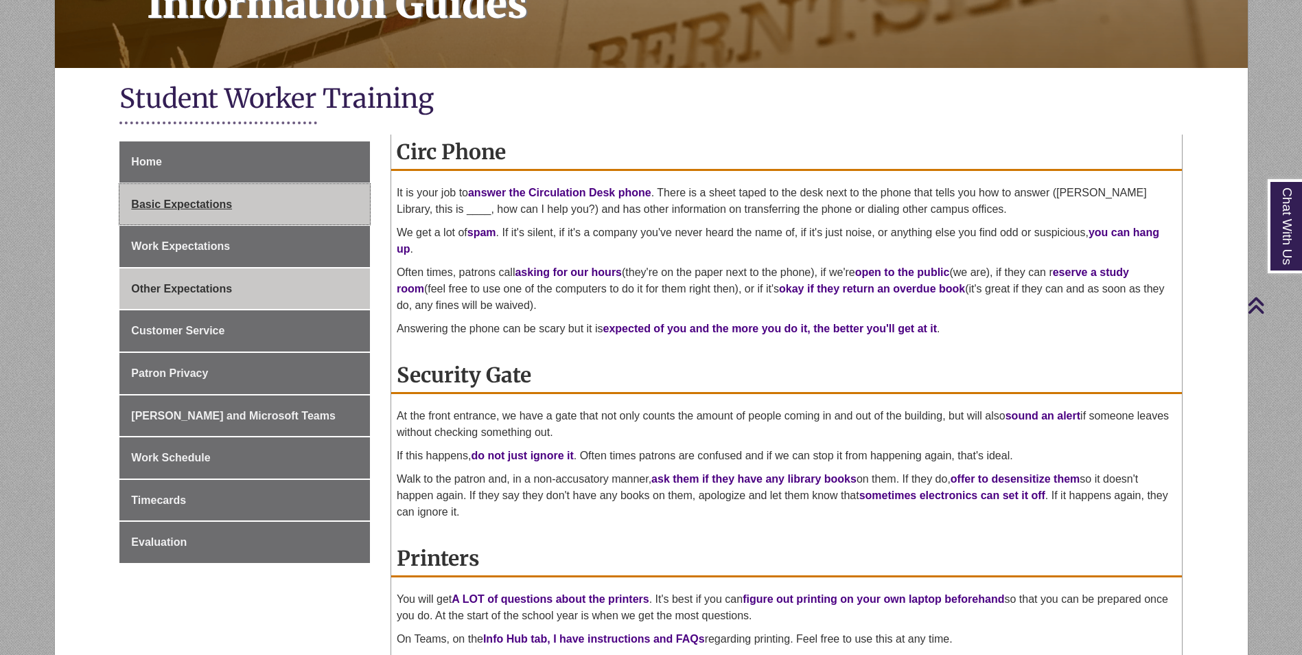
scroll to position [206, 0]
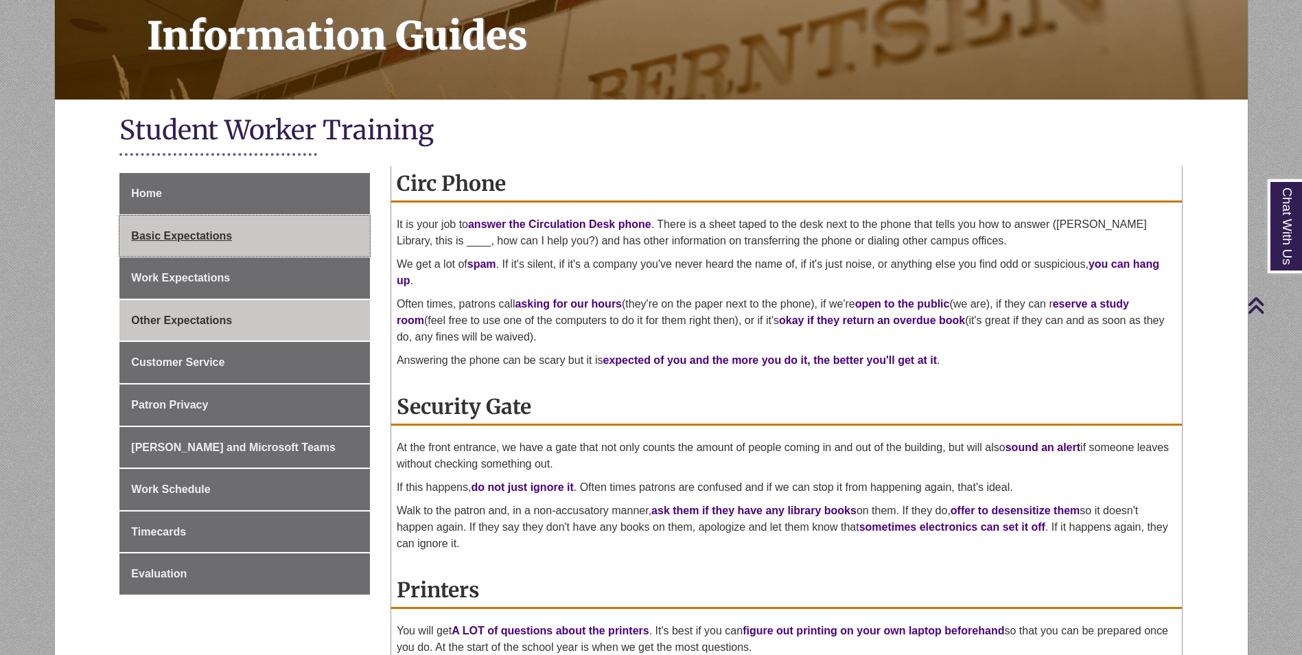
click at [223, 227] on link "Basic Expectations" at bounding box center [244, 236] width 251 height 41
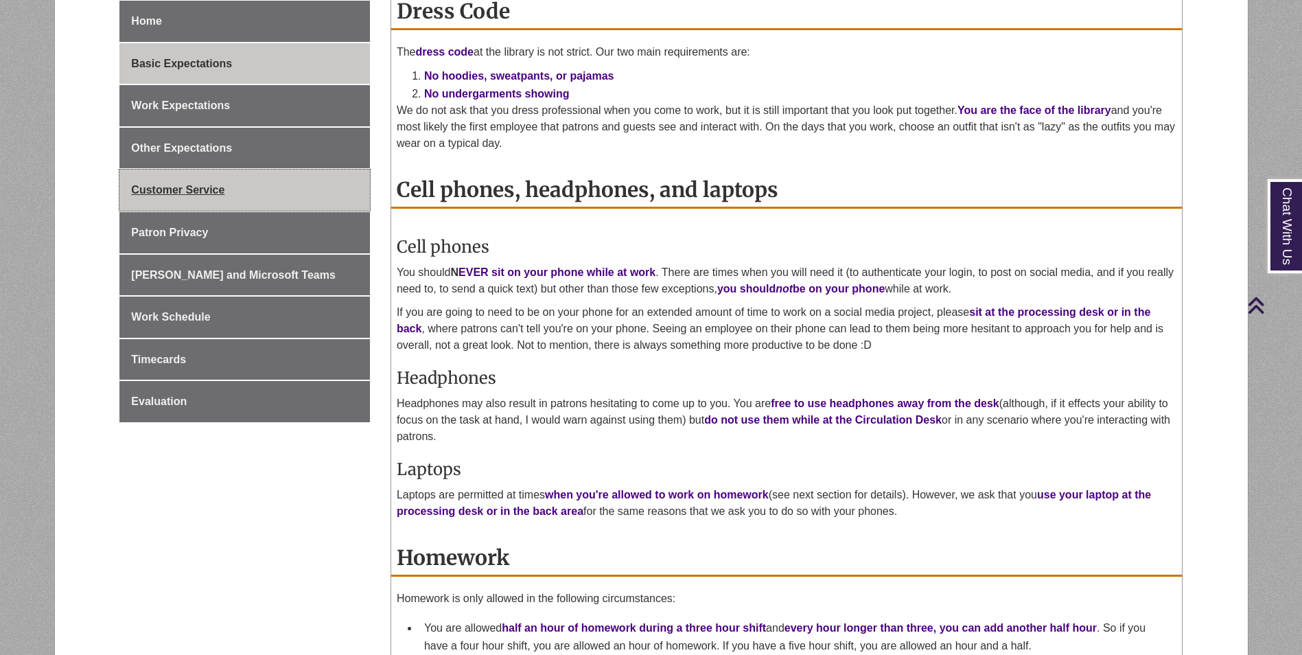
scroll to position [275, 0]
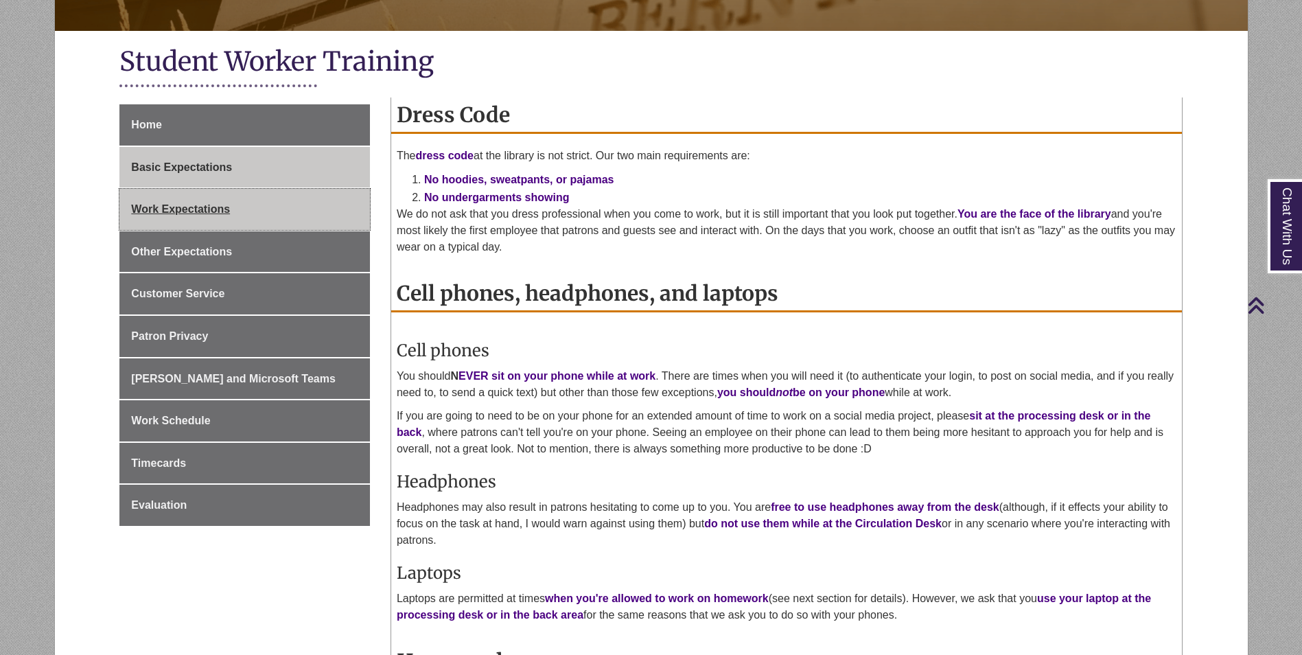
click at [220, 211] on span "Work Expectations" at bounding box center [180, 209] width 99 height 12
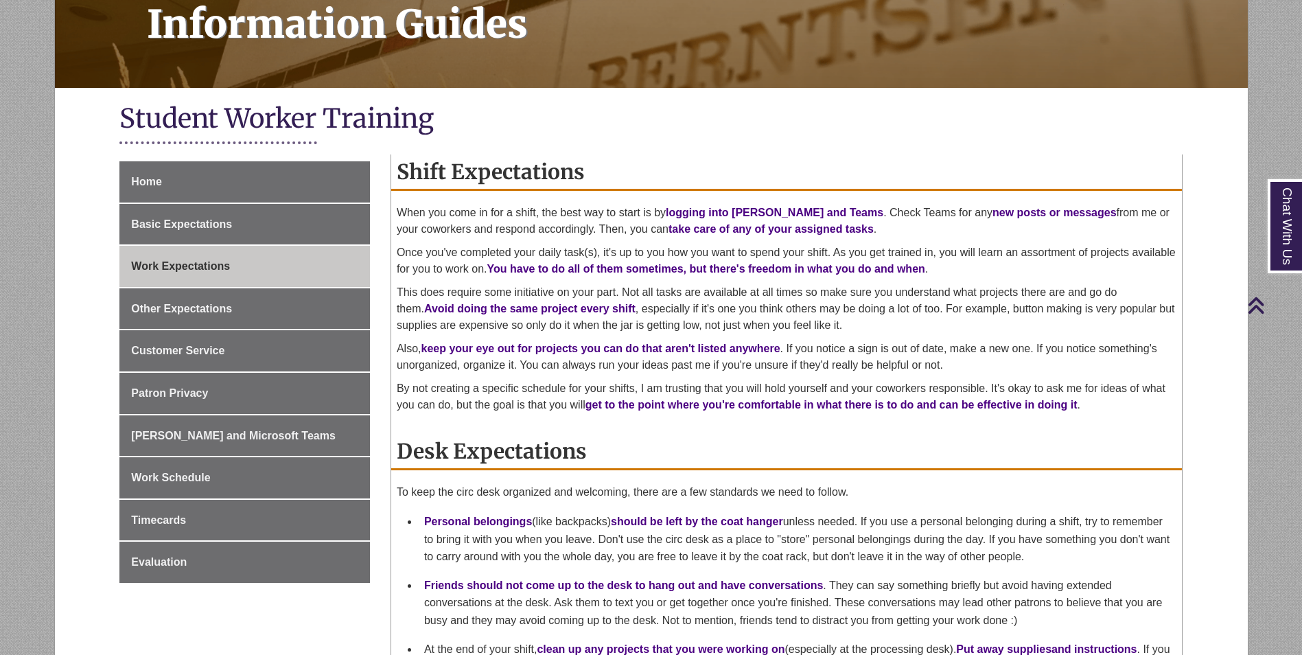
scroll to position [206, 0]
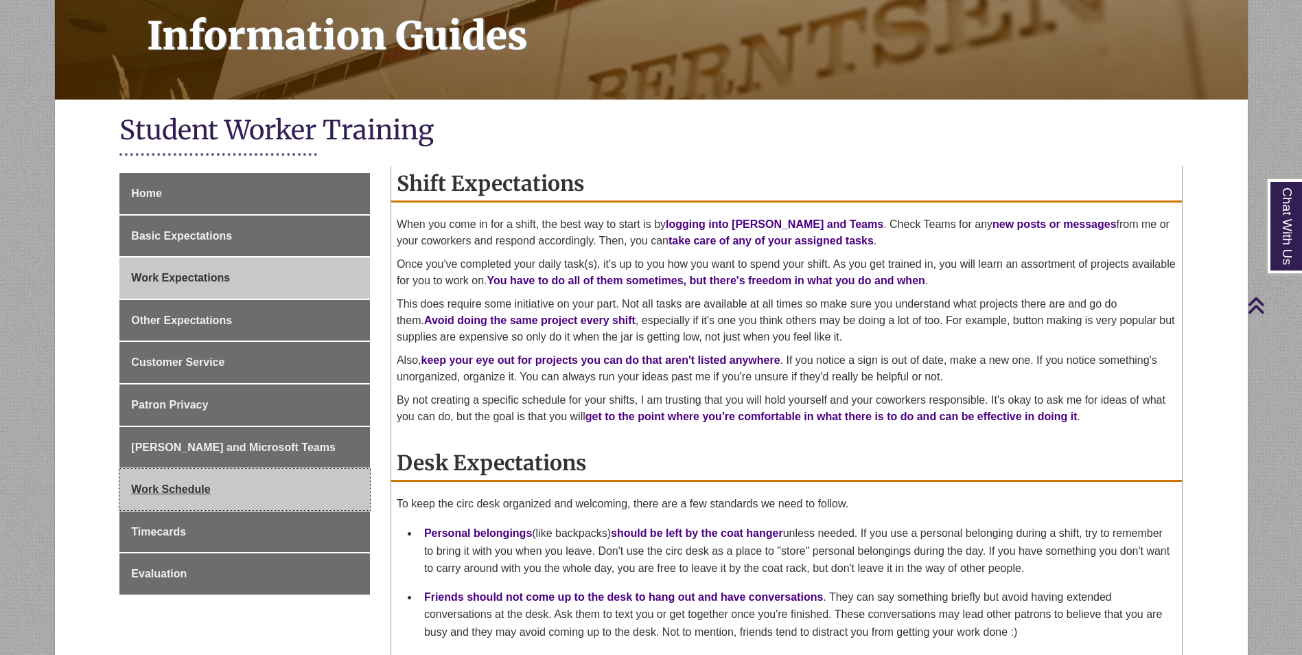
click at [164, 485] on span "Work Schedule" at bounding box center [170, 489] width 79 height 12
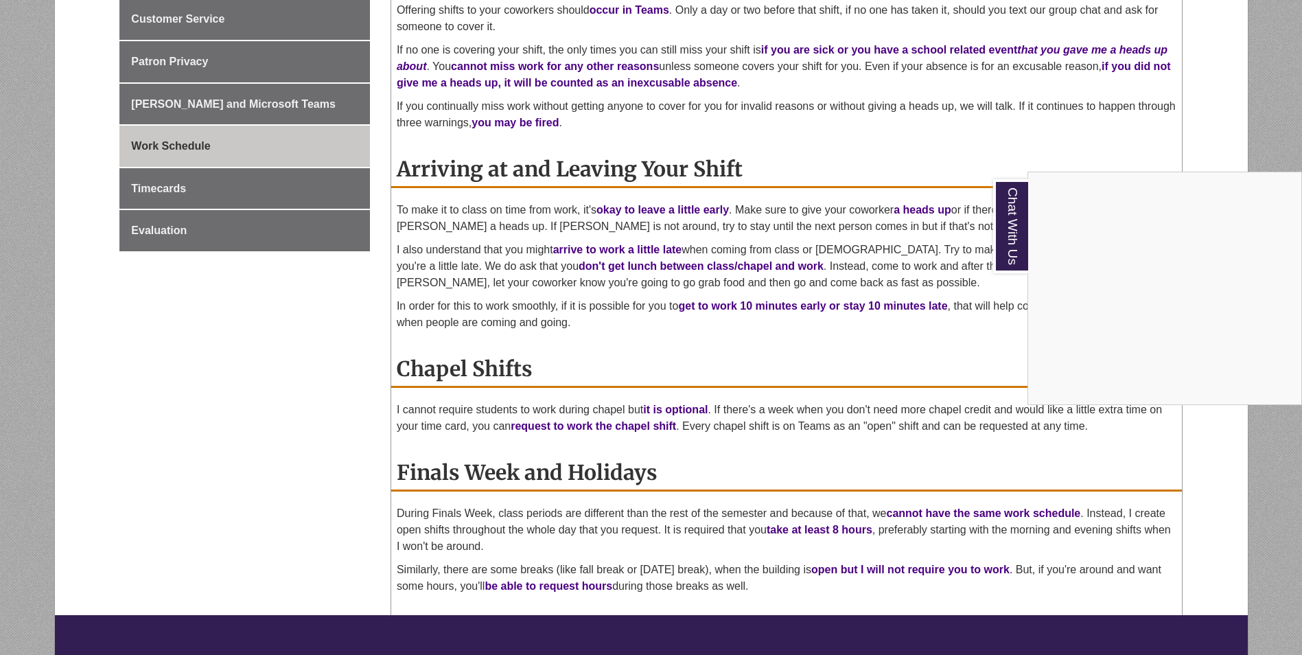
scroll to position [343, 0]
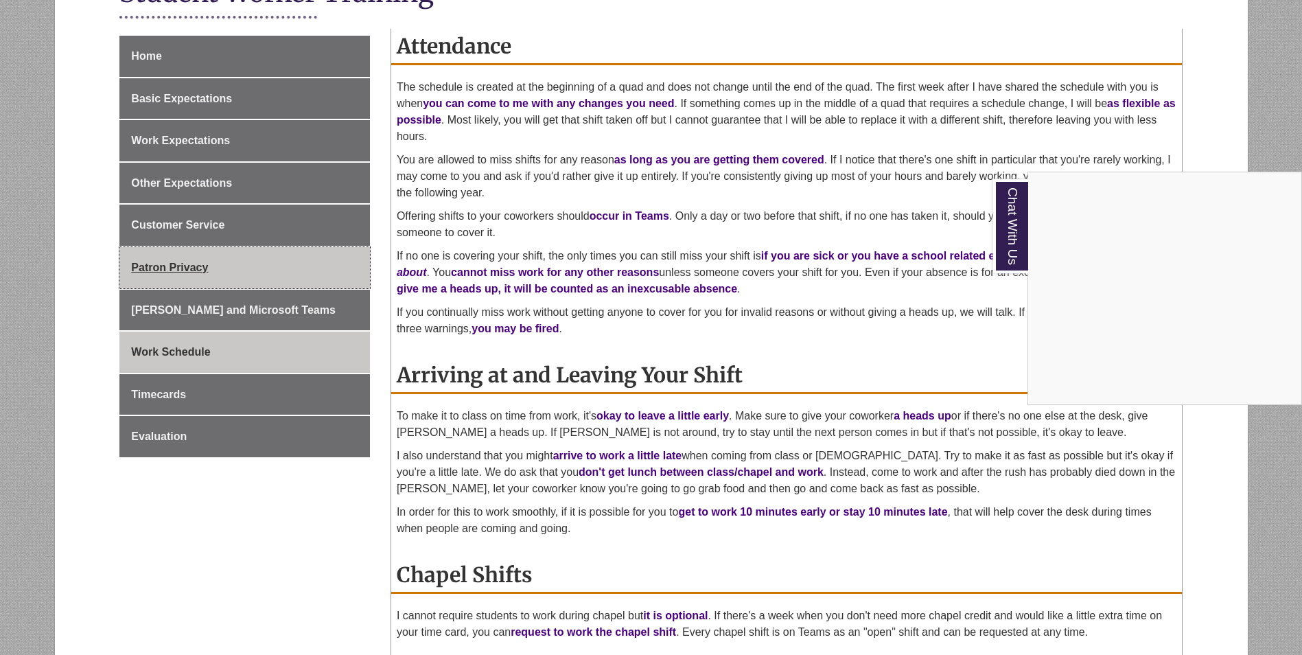
click at [232, 270] on div "Chat With Us" at bounding box center [651, 327] width 1302 height 655
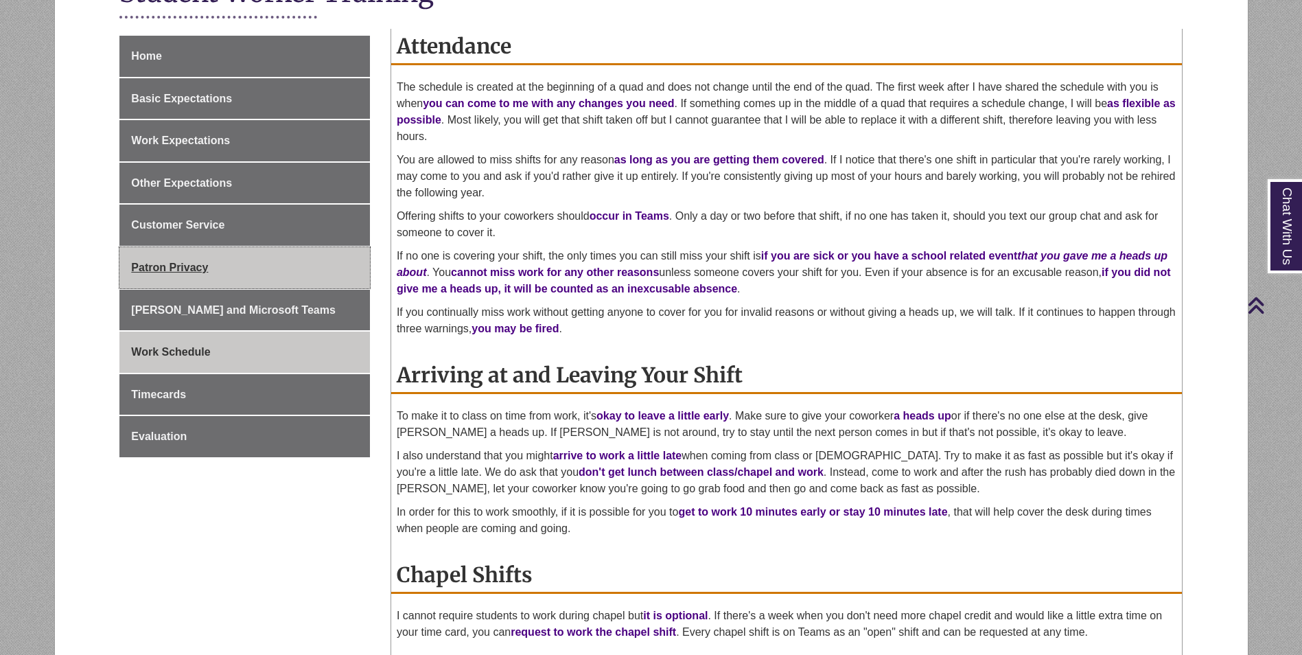
click at [316, 270] on link "Patron Privacy" at bounding box center [244, 267] width 251 height 41
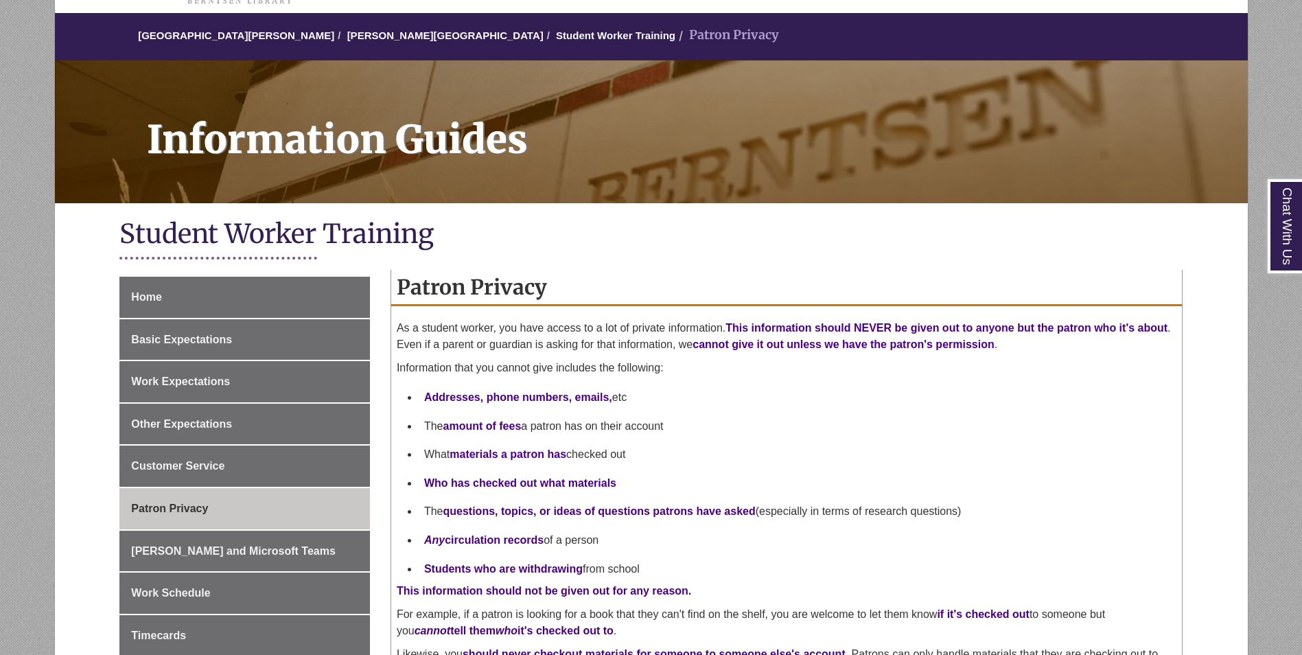
scroll to position [137, 0]
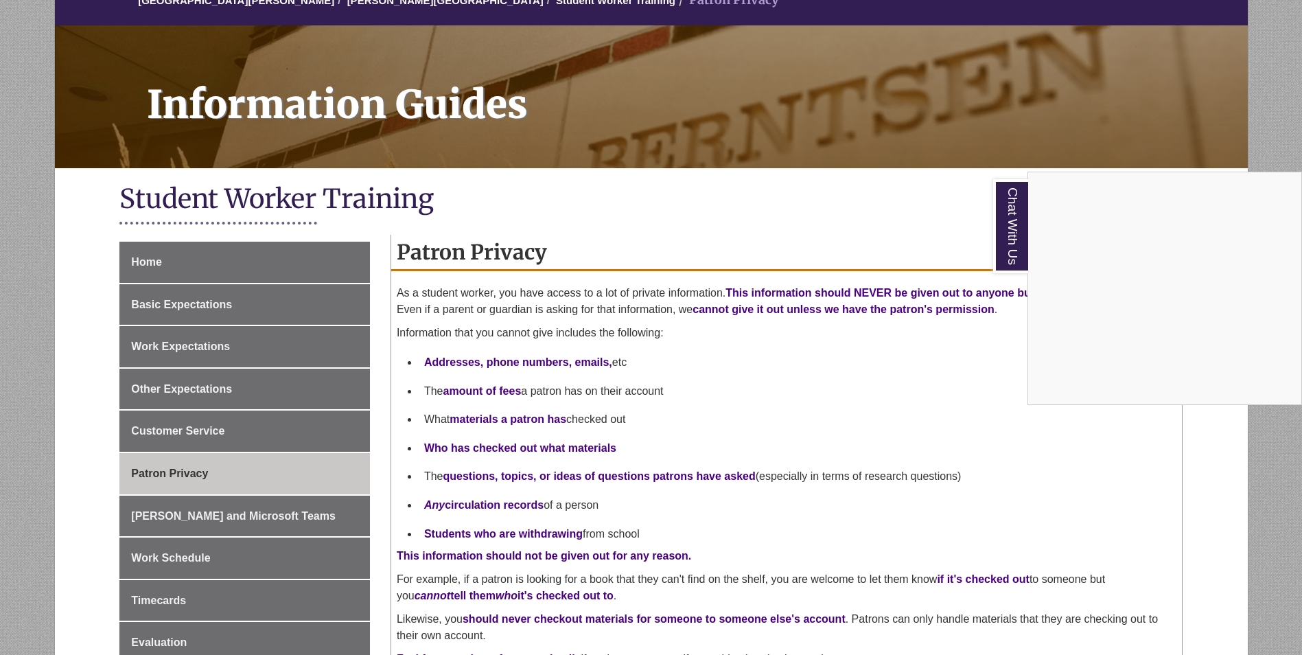
click at [183, 559] on div "Chat With Us" at bounding box center [651, 327] width 1302 height 655
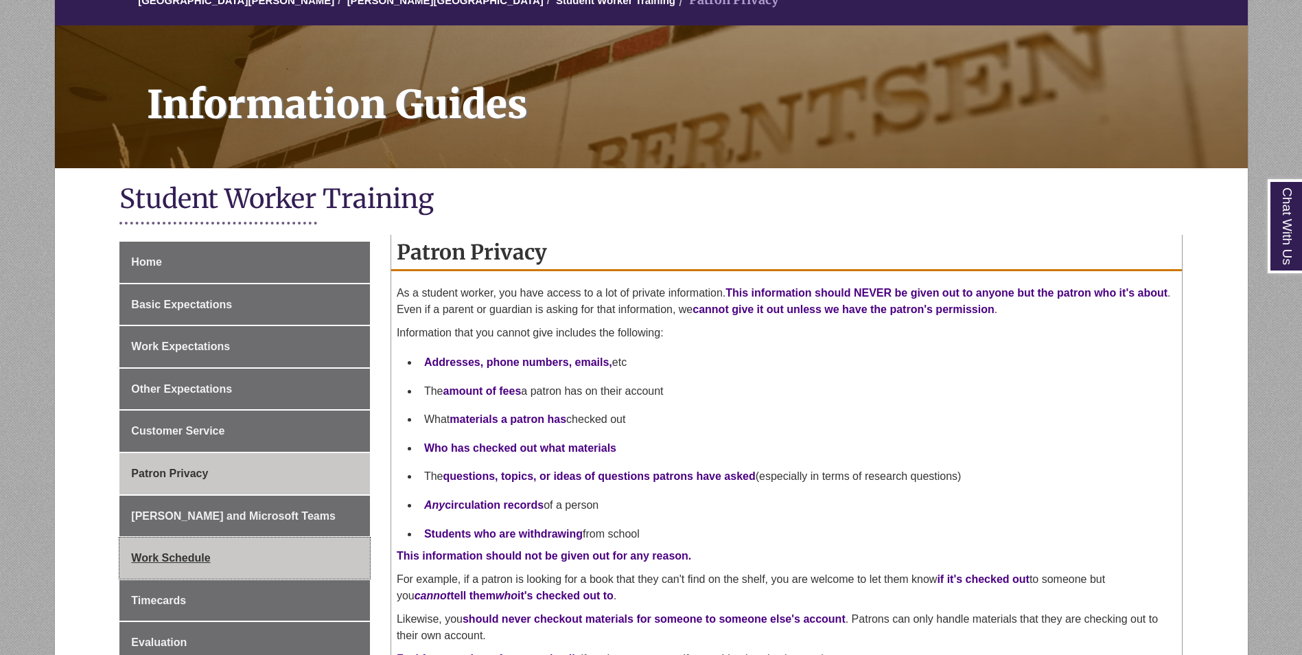
click at [218, 560] on link "Work Schedule" at bounding box center [244, 557] width 251 height 41
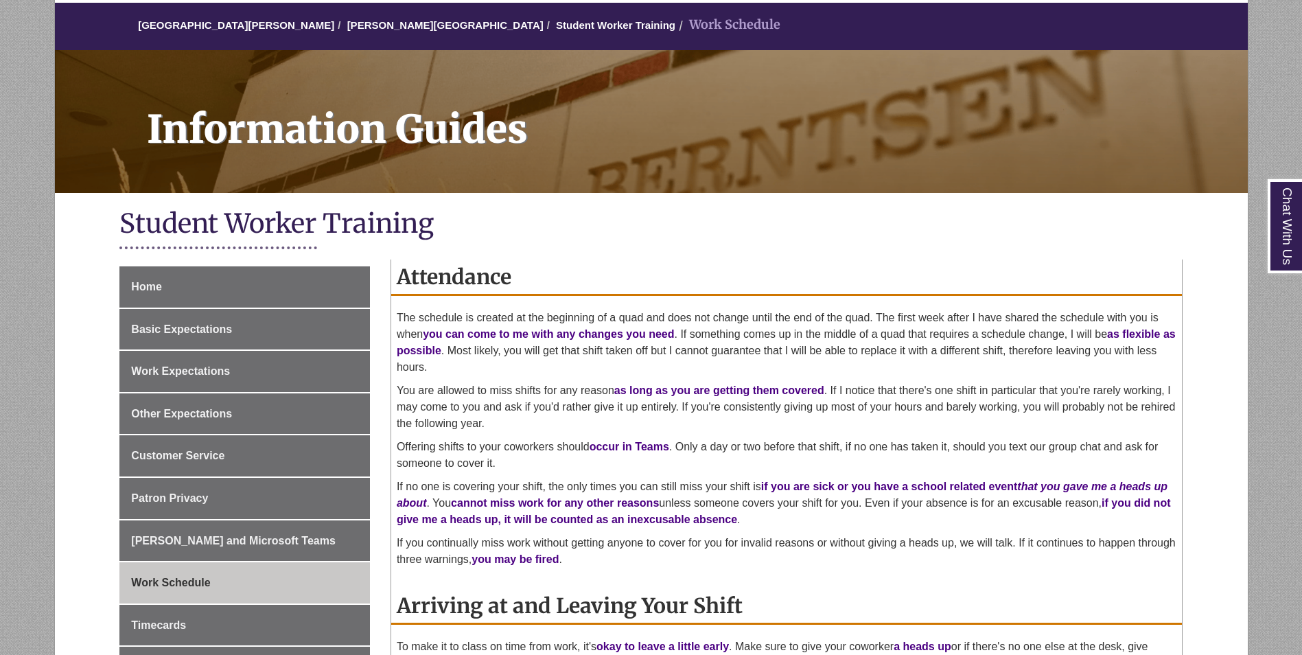
scroll to position [137, 0]
